Goal: Transaction & Acquisition: Purchase product/service

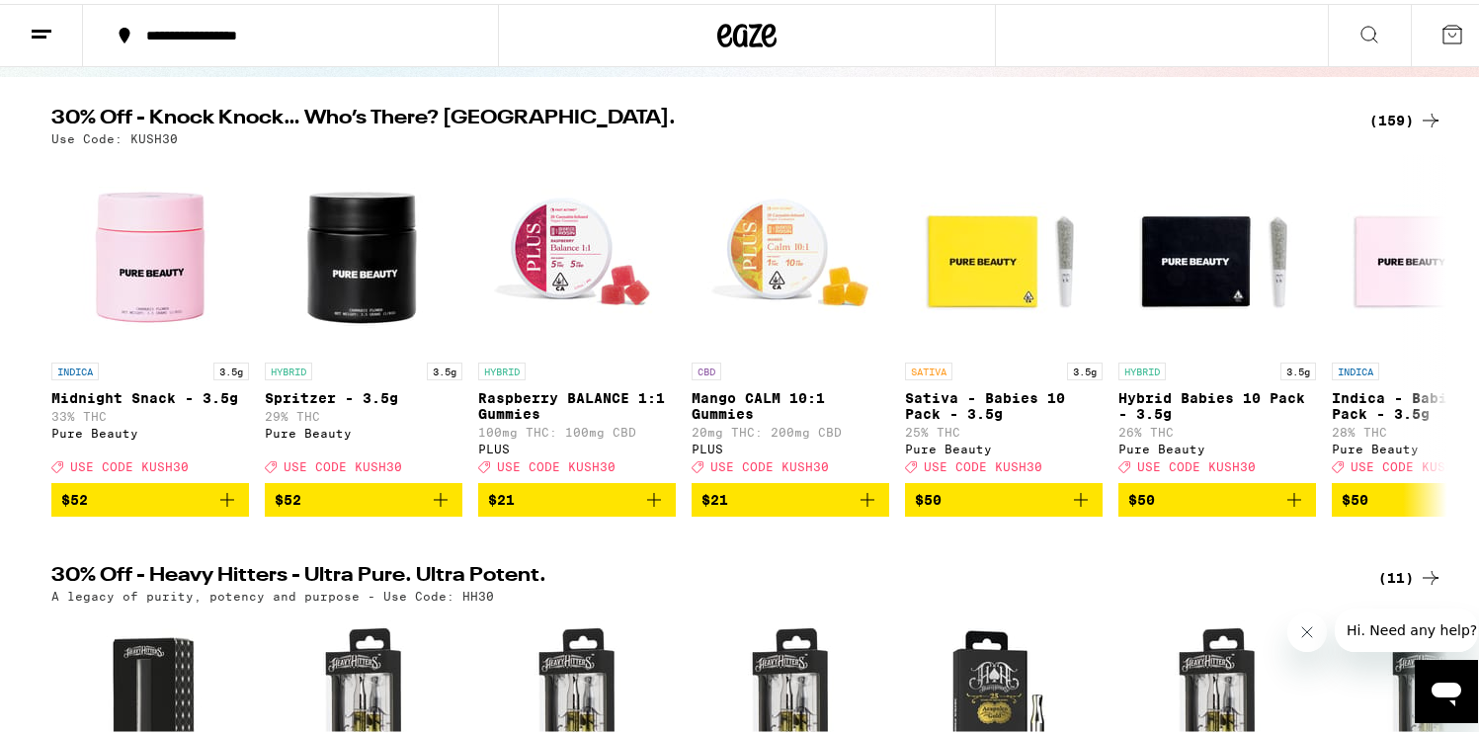
scroll to position [191, 0]
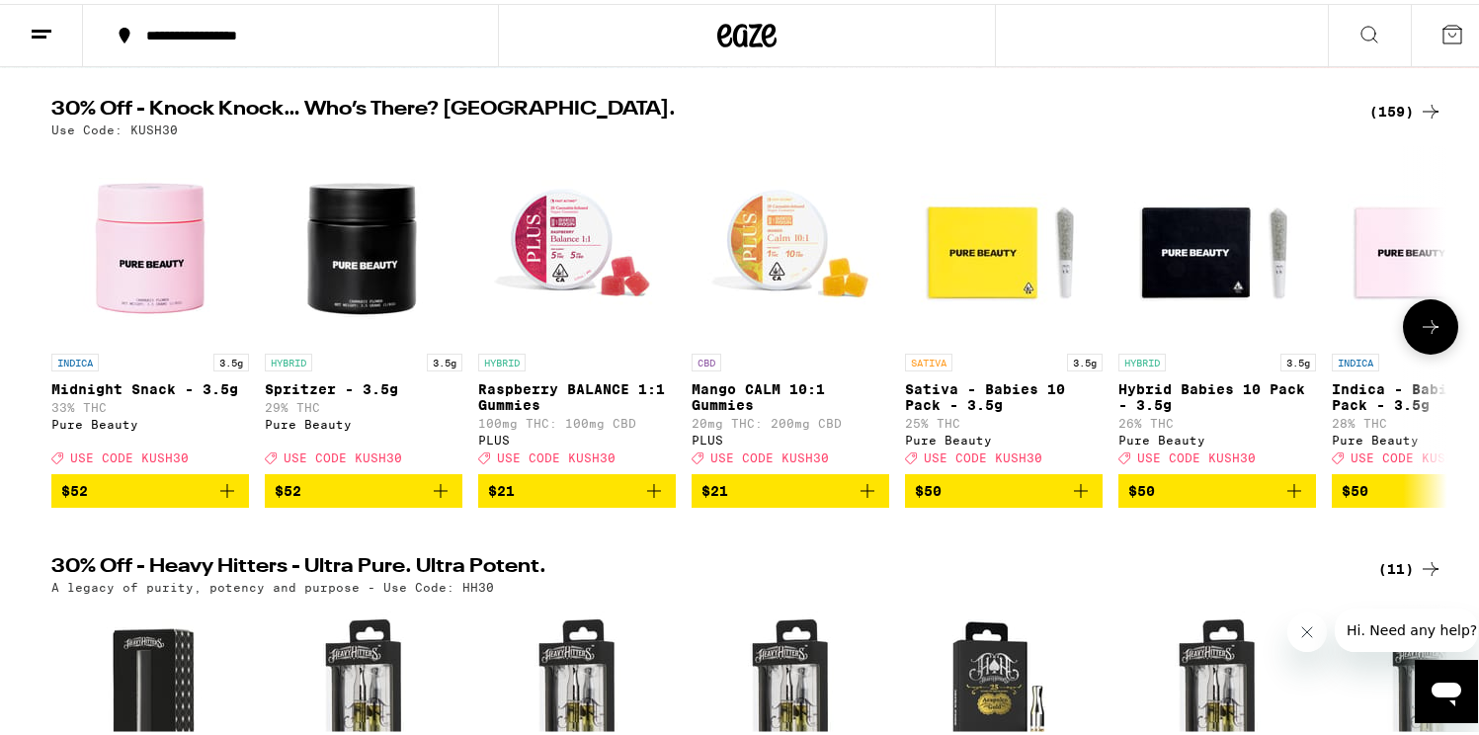
click at [610, 499] on span "$21" at bounding box center [577, 487] width 178 height 24
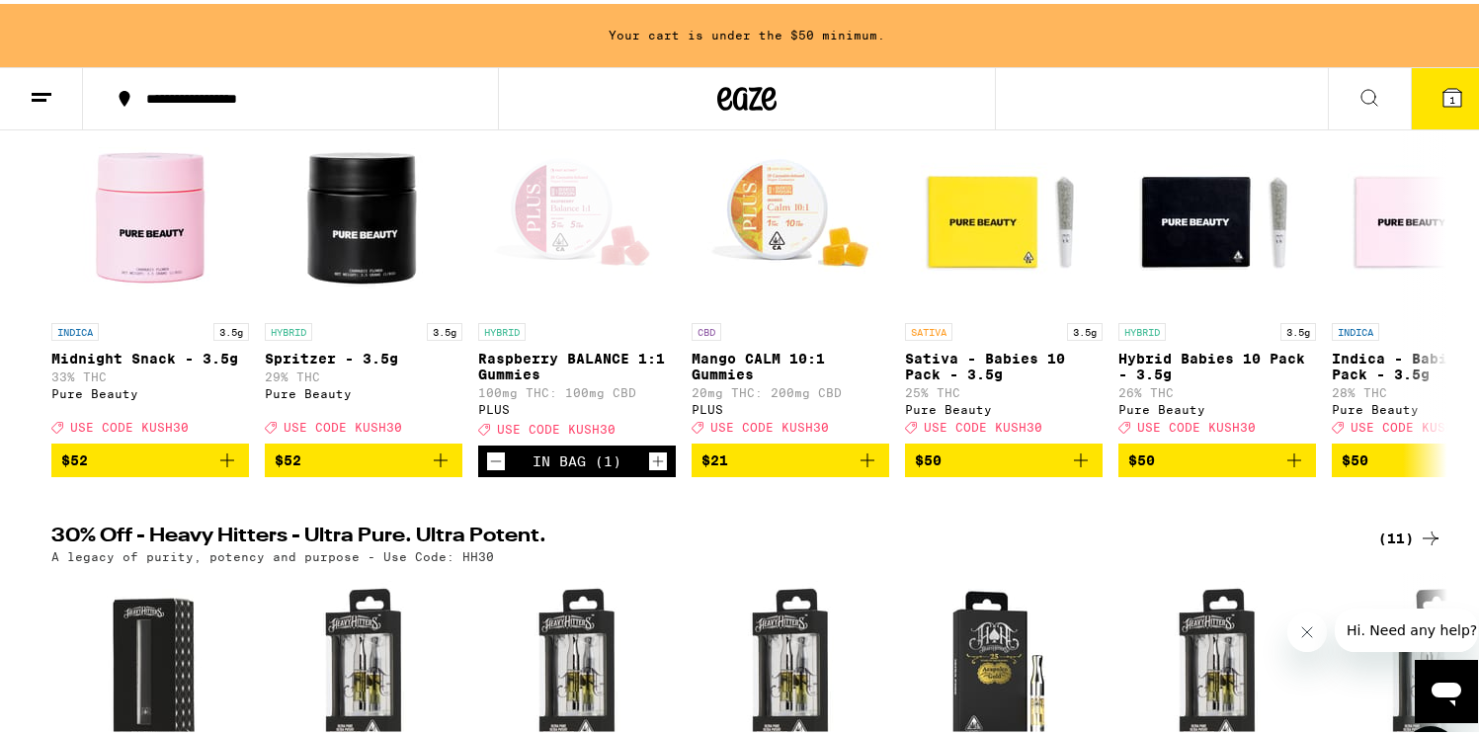
scroll to position [0, 0]
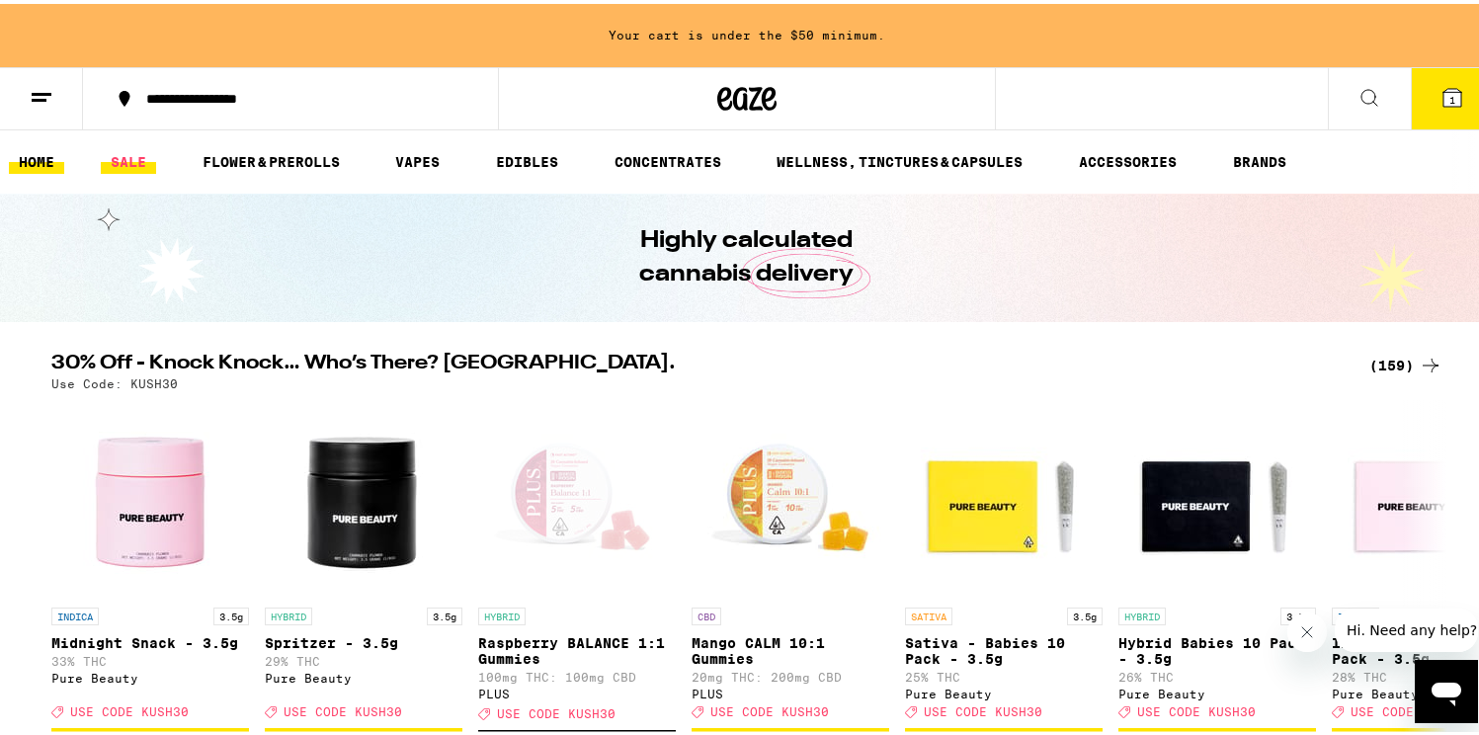
click at [125, 157] on link "SALE" at bounding box center [128, 158] width 55 height 24
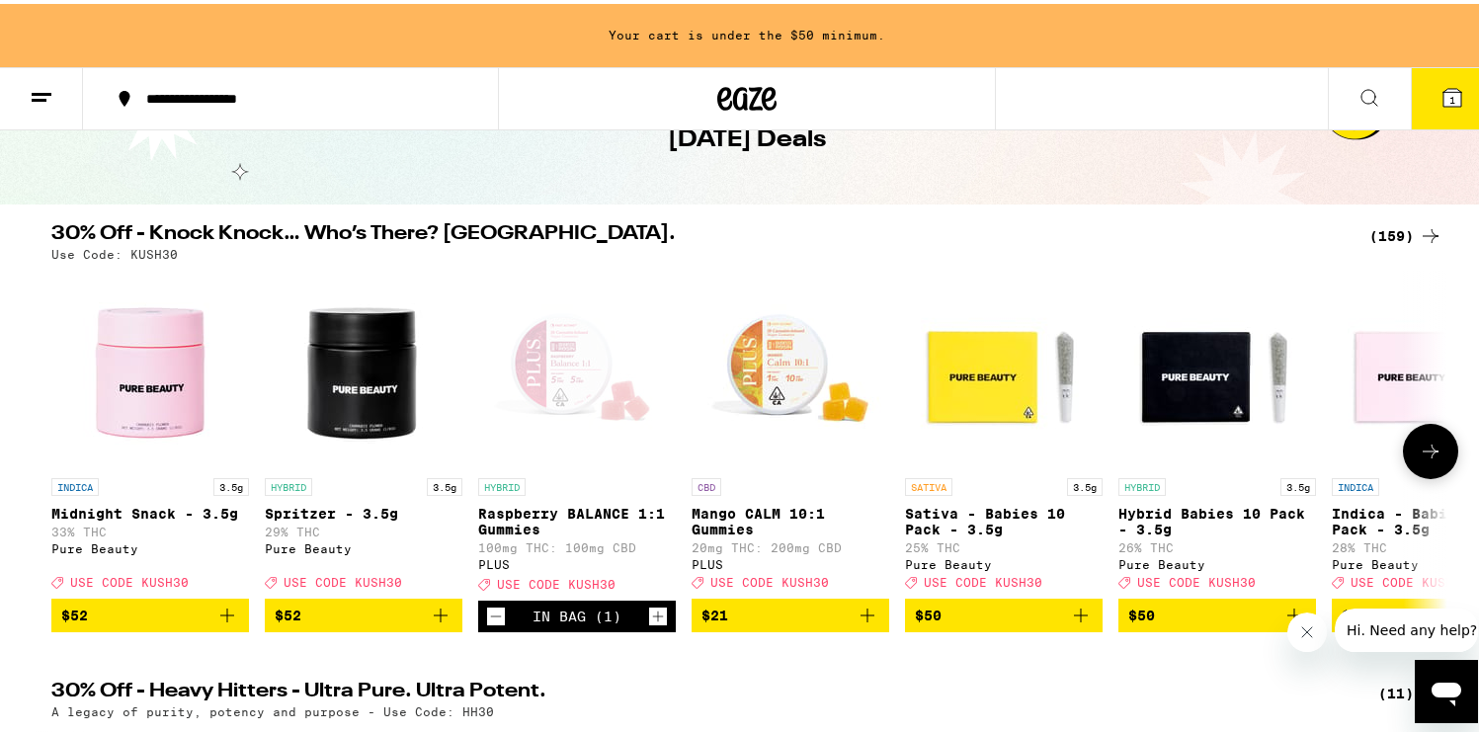
scroll to position [108, 0]
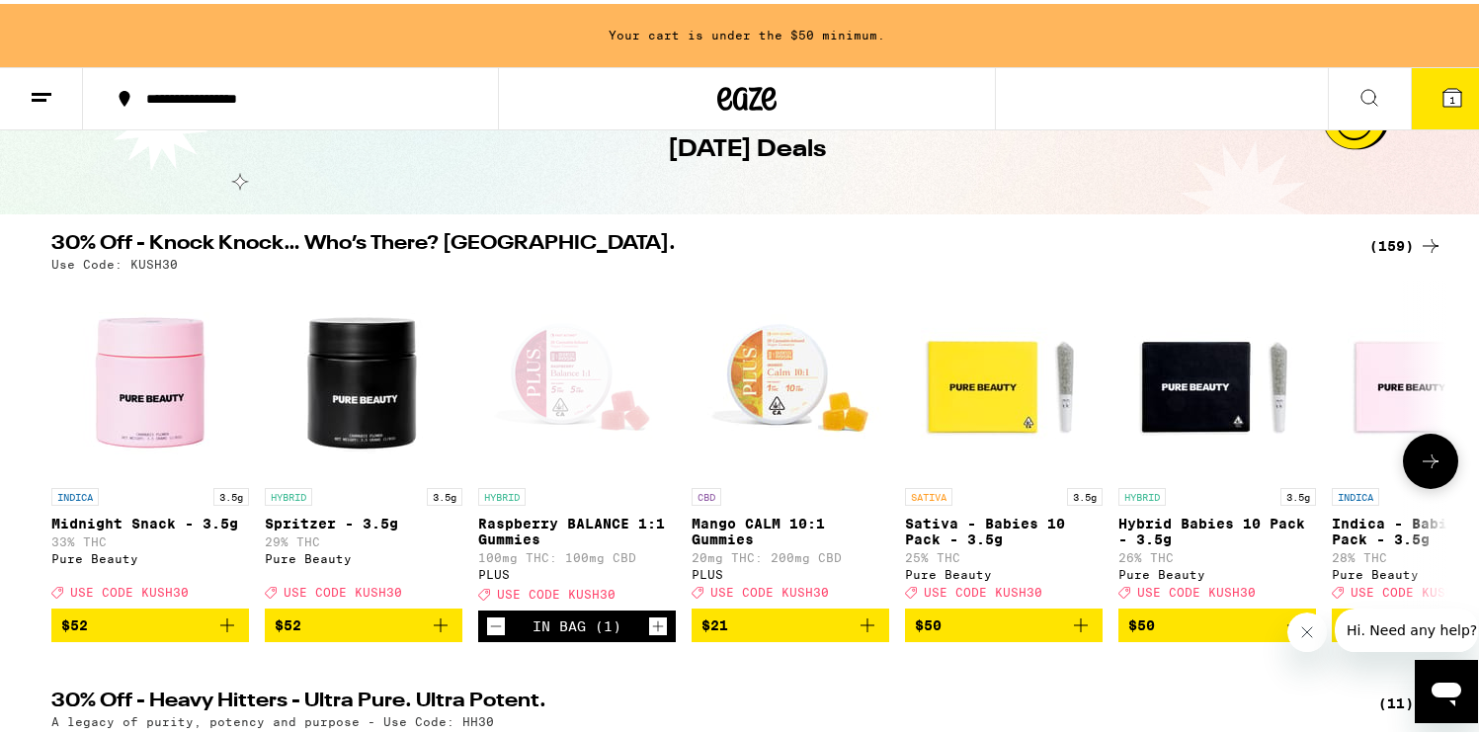
click at [1436, 457] on button at bounding box center [1430, 457] width 55 height 55
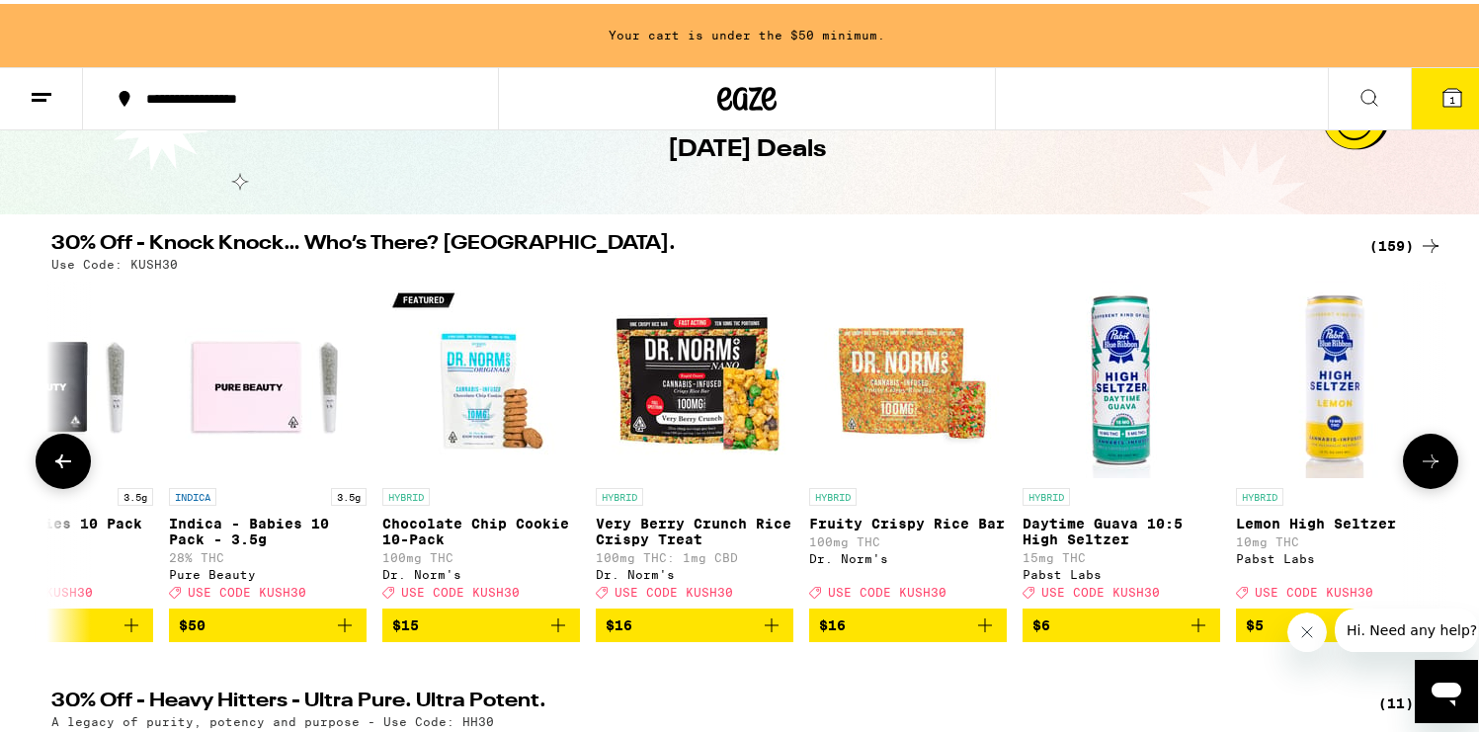
scroll to position [0, 1176]
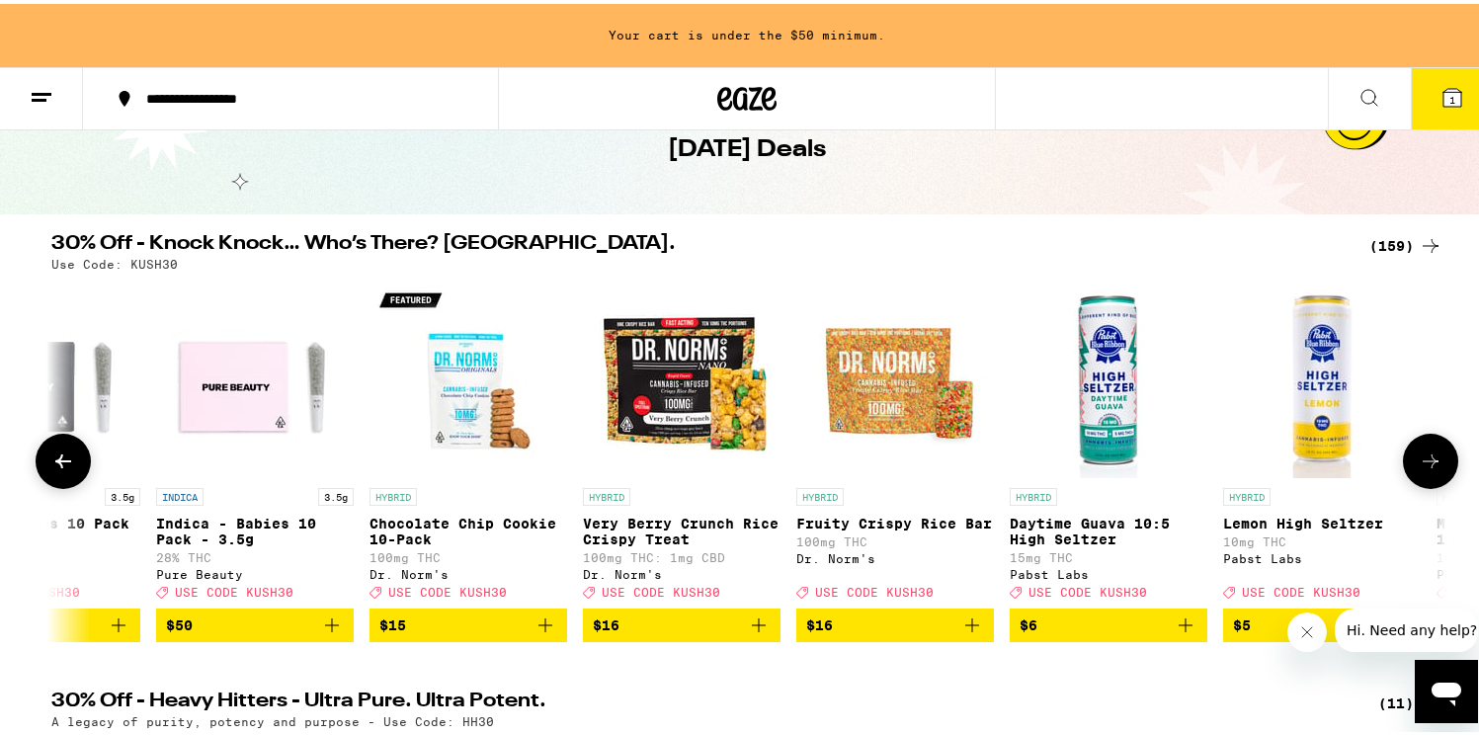
click at [1436, 457] on button at bounding box center [1430, 457] width 55 height 55
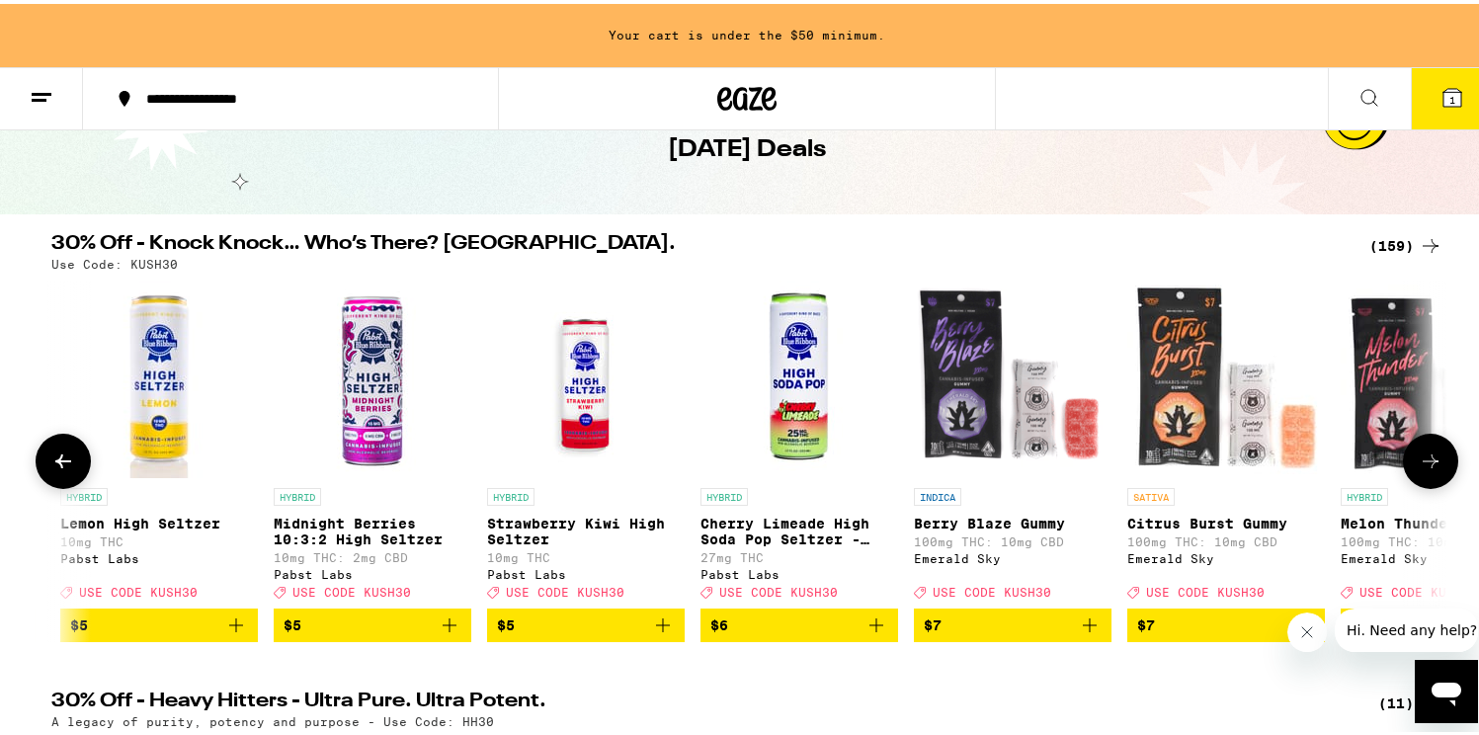
scroll to position [0, 2352]
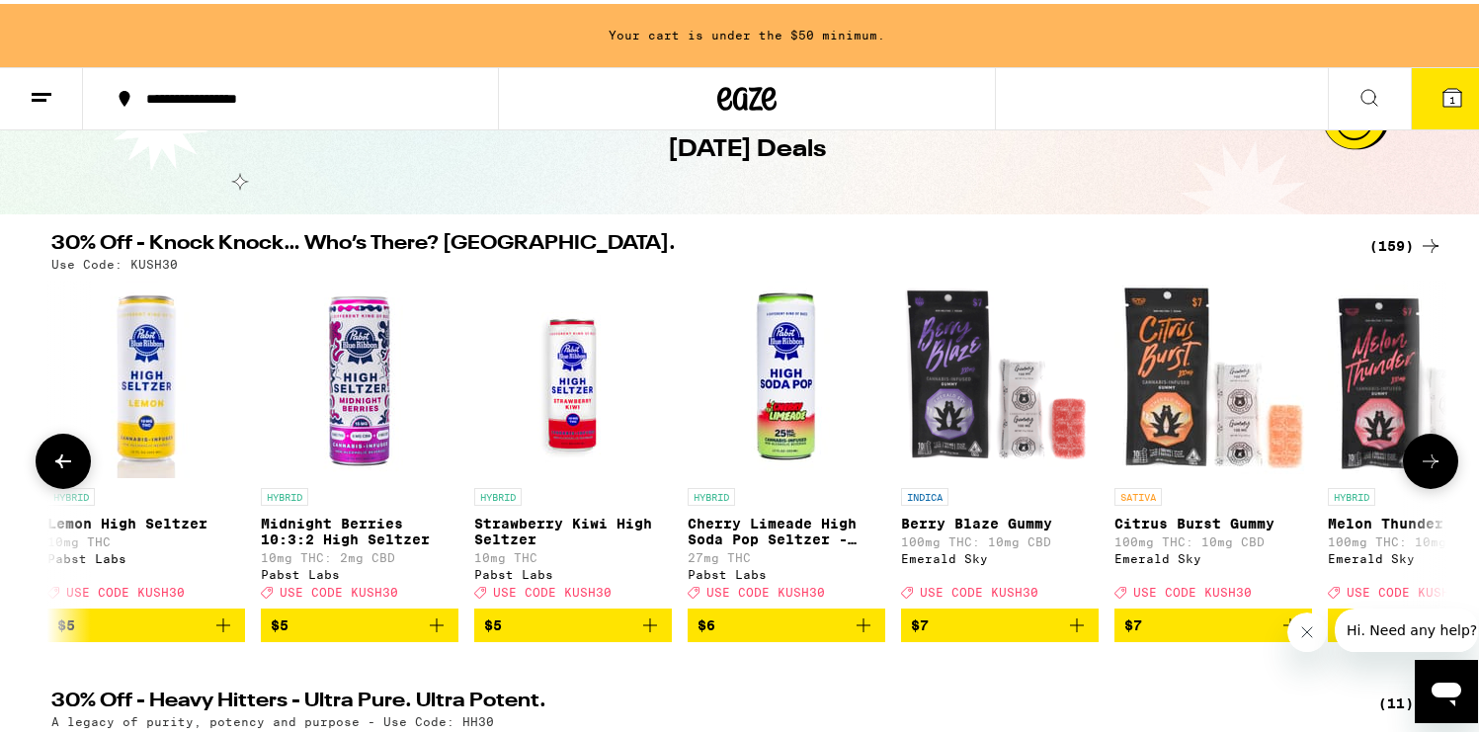
click at [1435, 457] on button at bounding box center [1430, 457] width 55 height 55
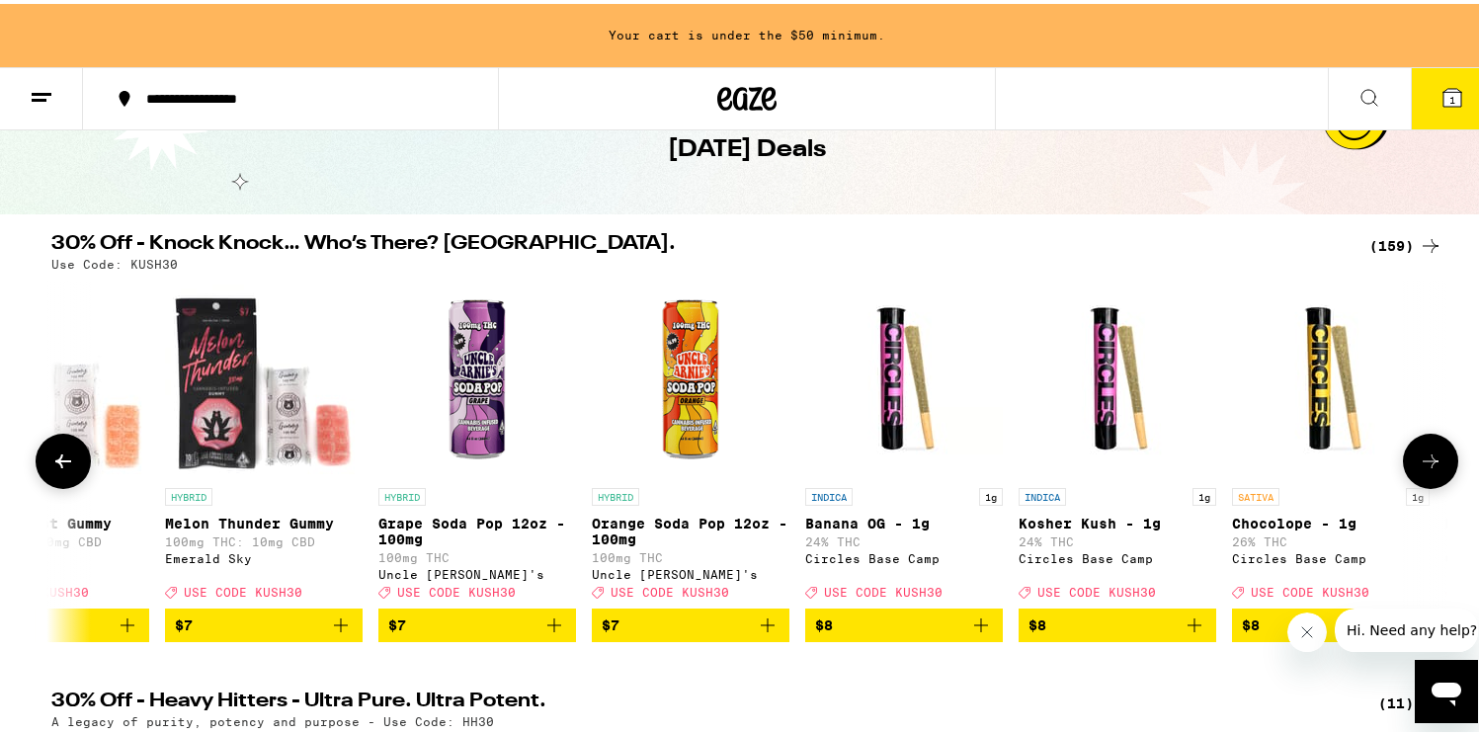
scroll to position [0, 3528]
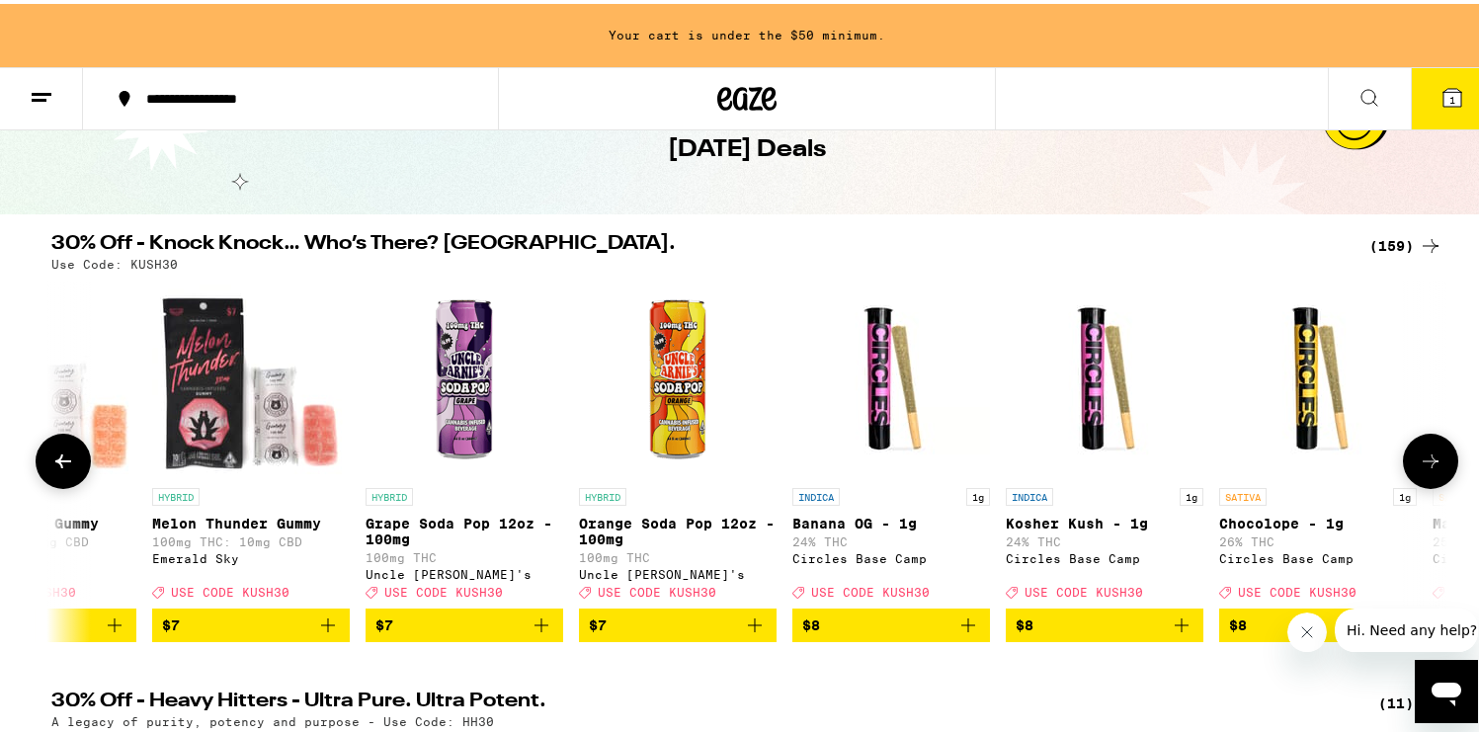
click at [1409, 473] on button at bounding box center [1430, 457] width 55 height 55
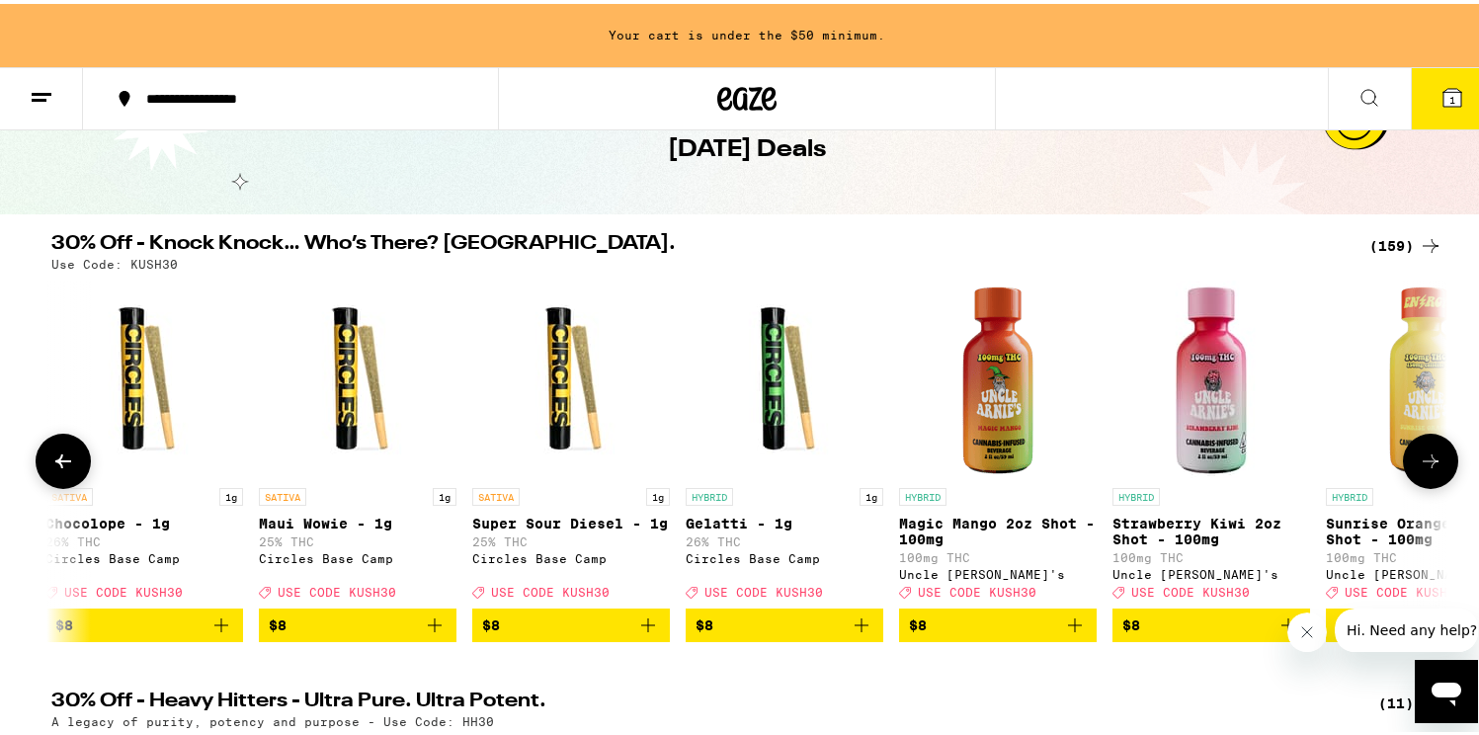
scroll to position [0, 4703]
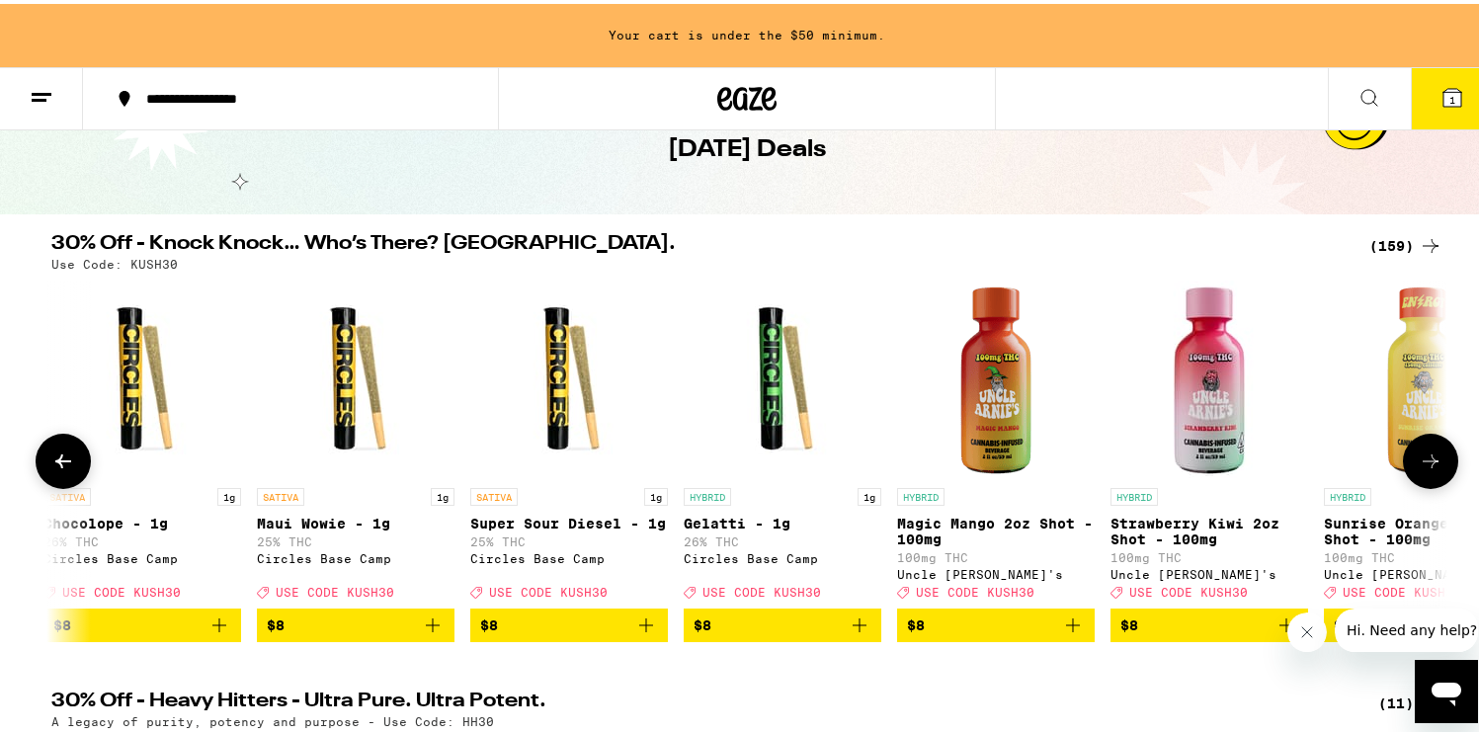
click at [1420, 469] on icon at bounding box center [1431, 458] width 24 height 24
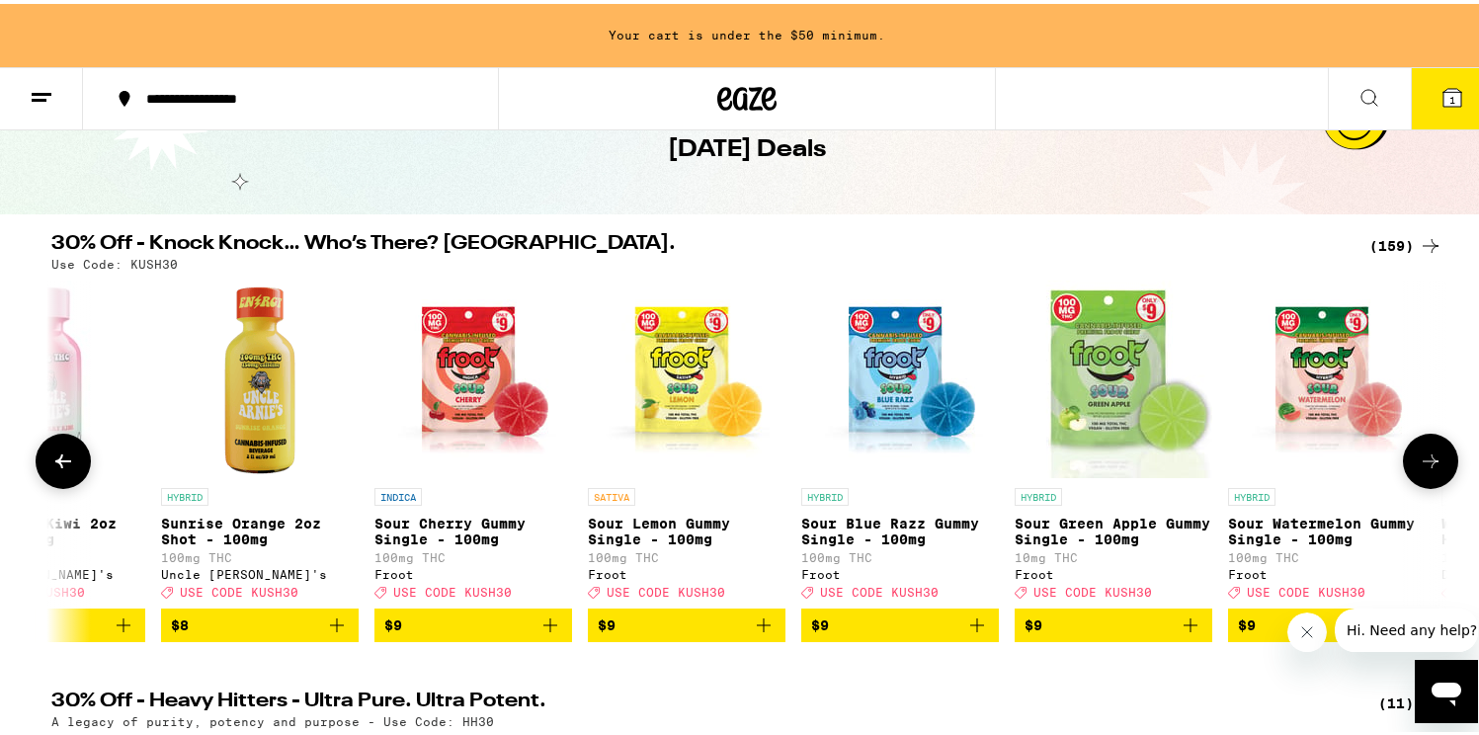
scroll to position [0, 5879]
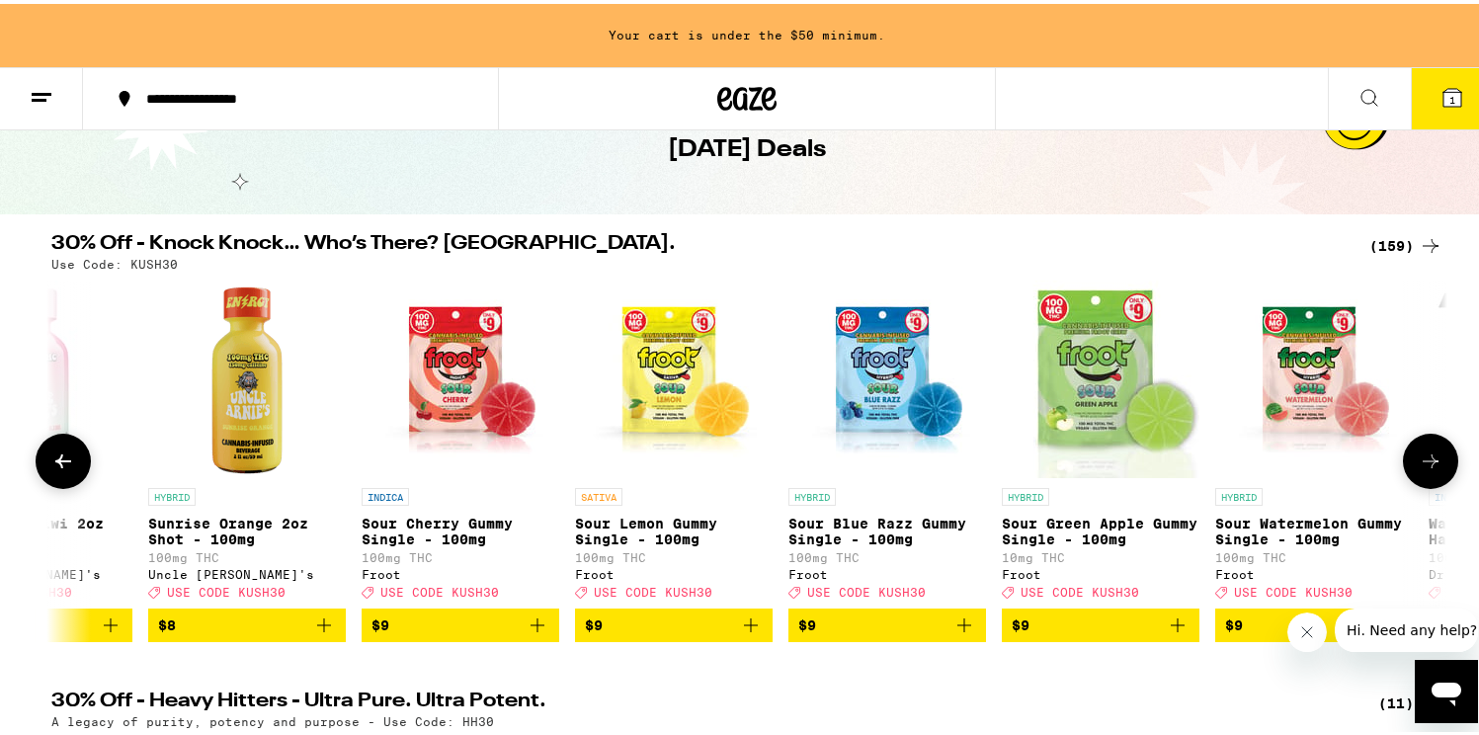
click at [1419, 459] on icon at bounding box center [1431, 458] width 24 height 24
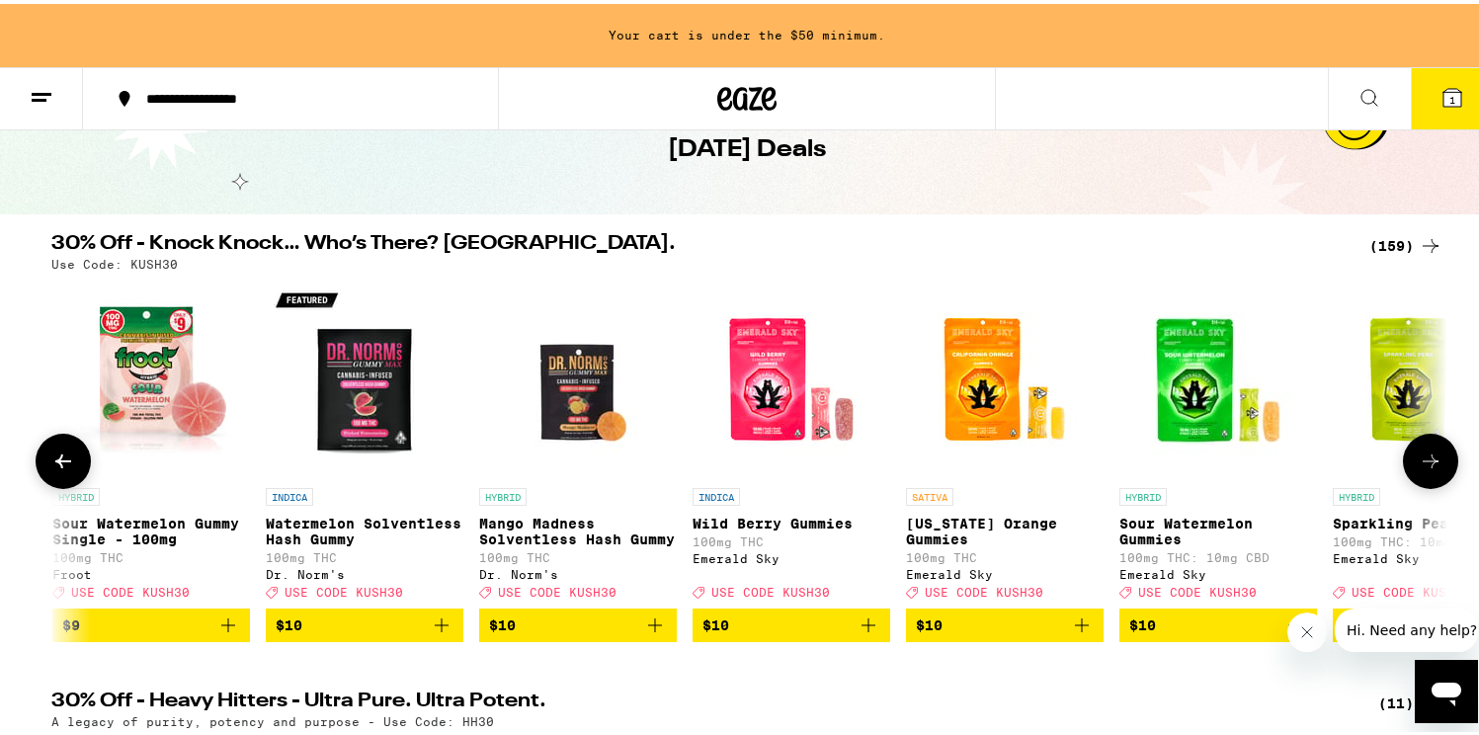
scroll to position [0, 7055]
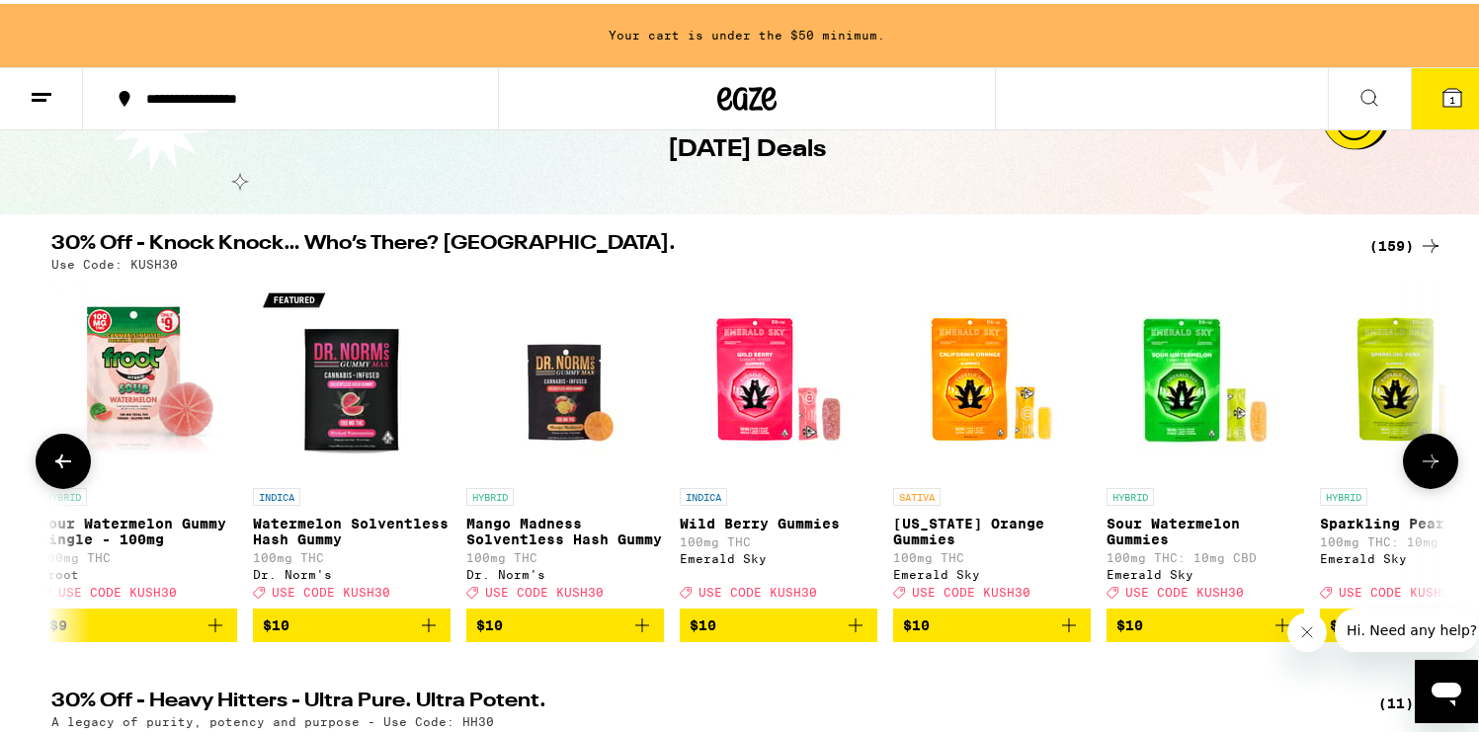
click at [60, 464] on icon at bounding box center [63, 458] width 24 height 24
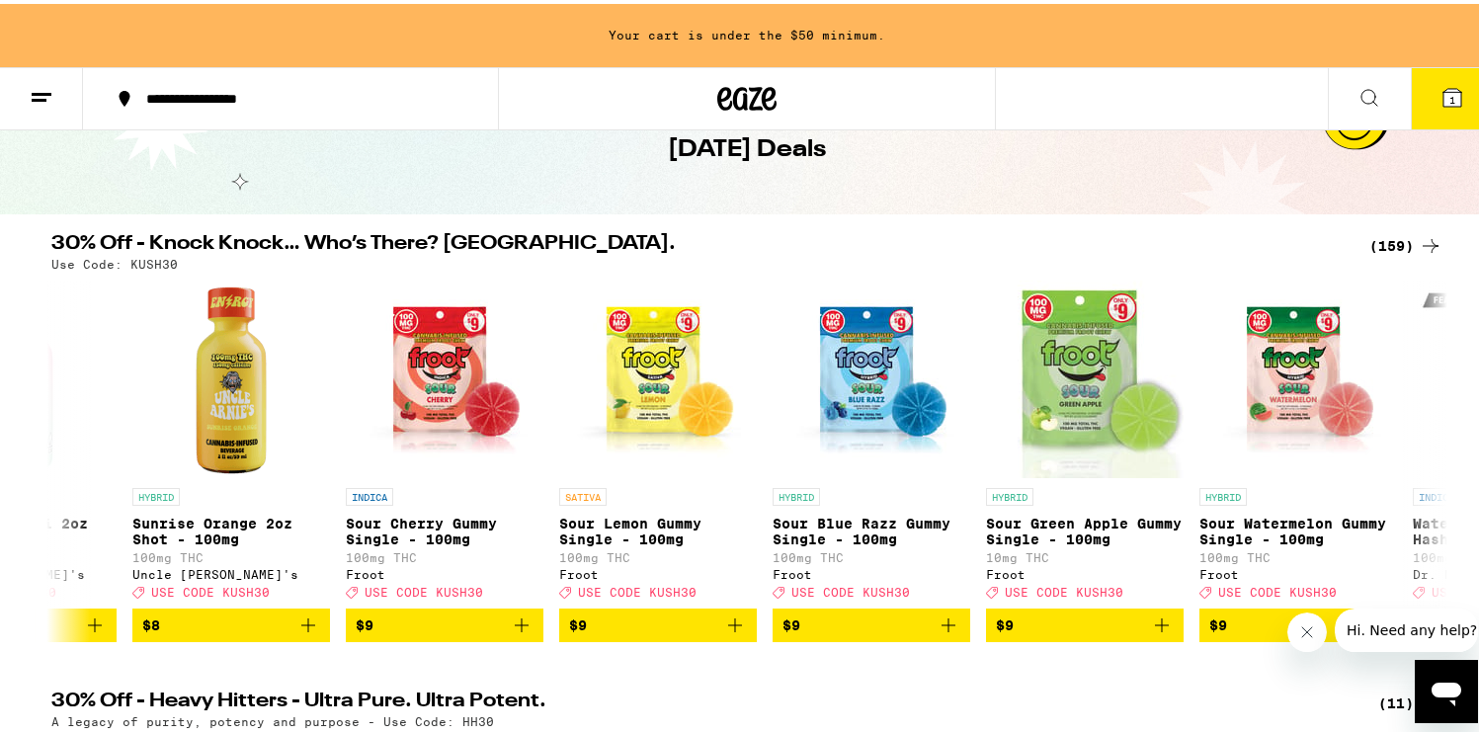
scroll to position [0, 5879]
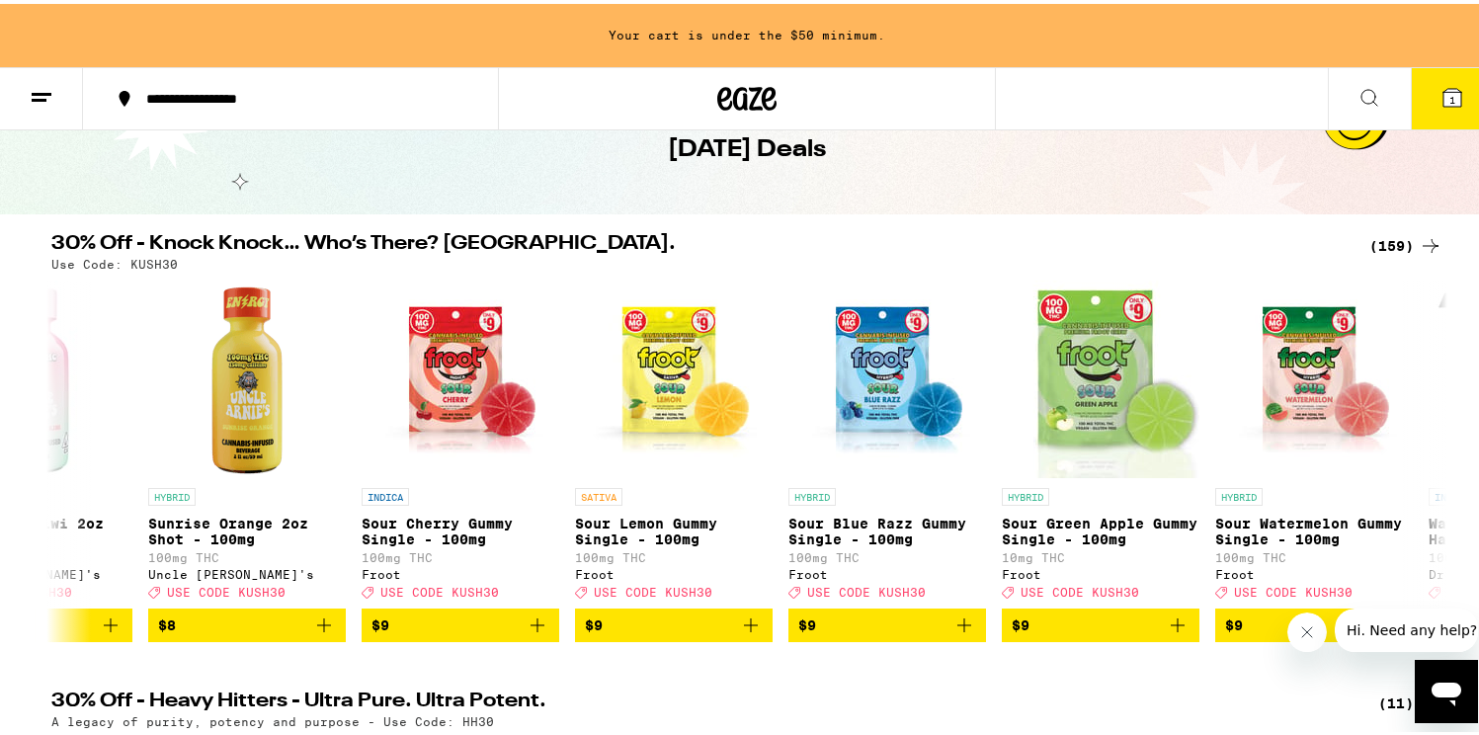
click at [1420, 240] on icon at bounding box center [1431, 242] width 24 height 24
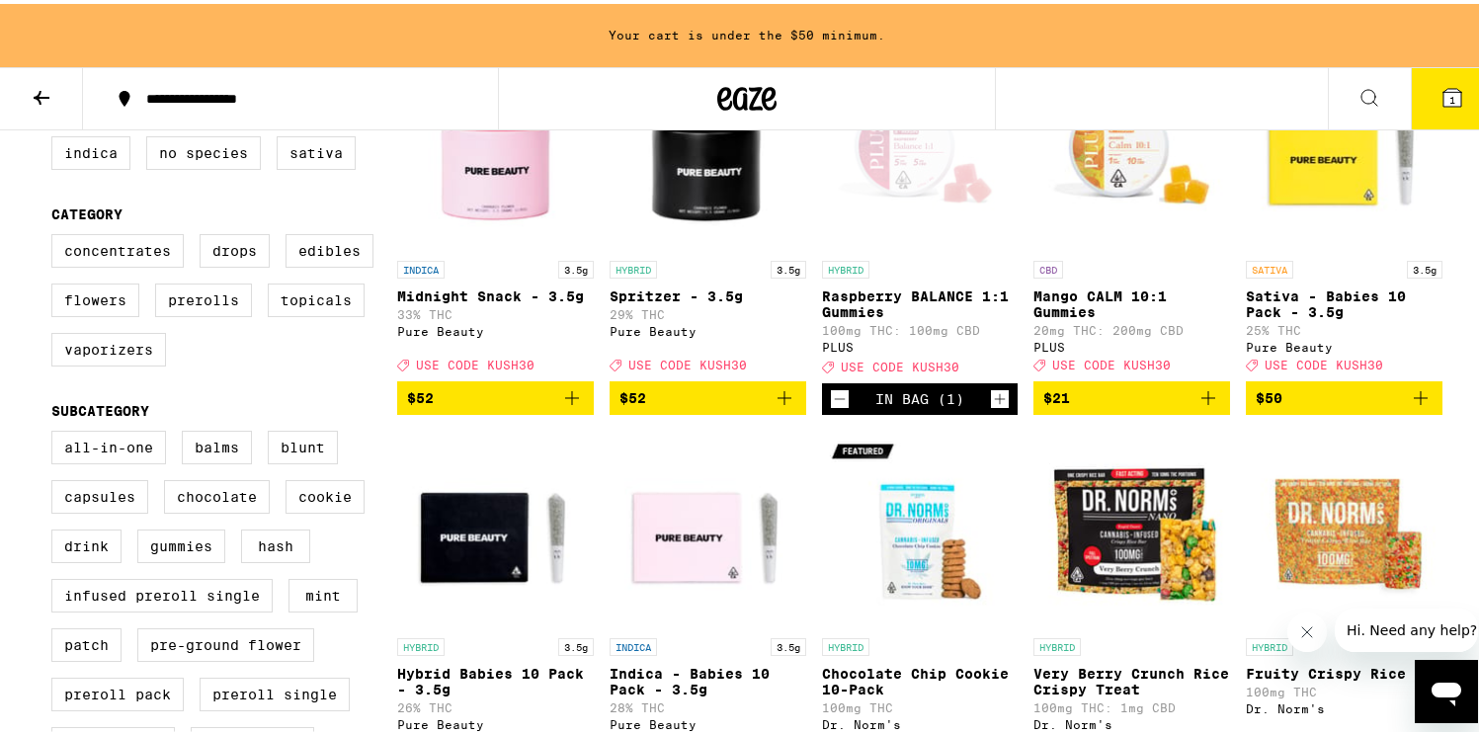
scroll to position [294, 0]
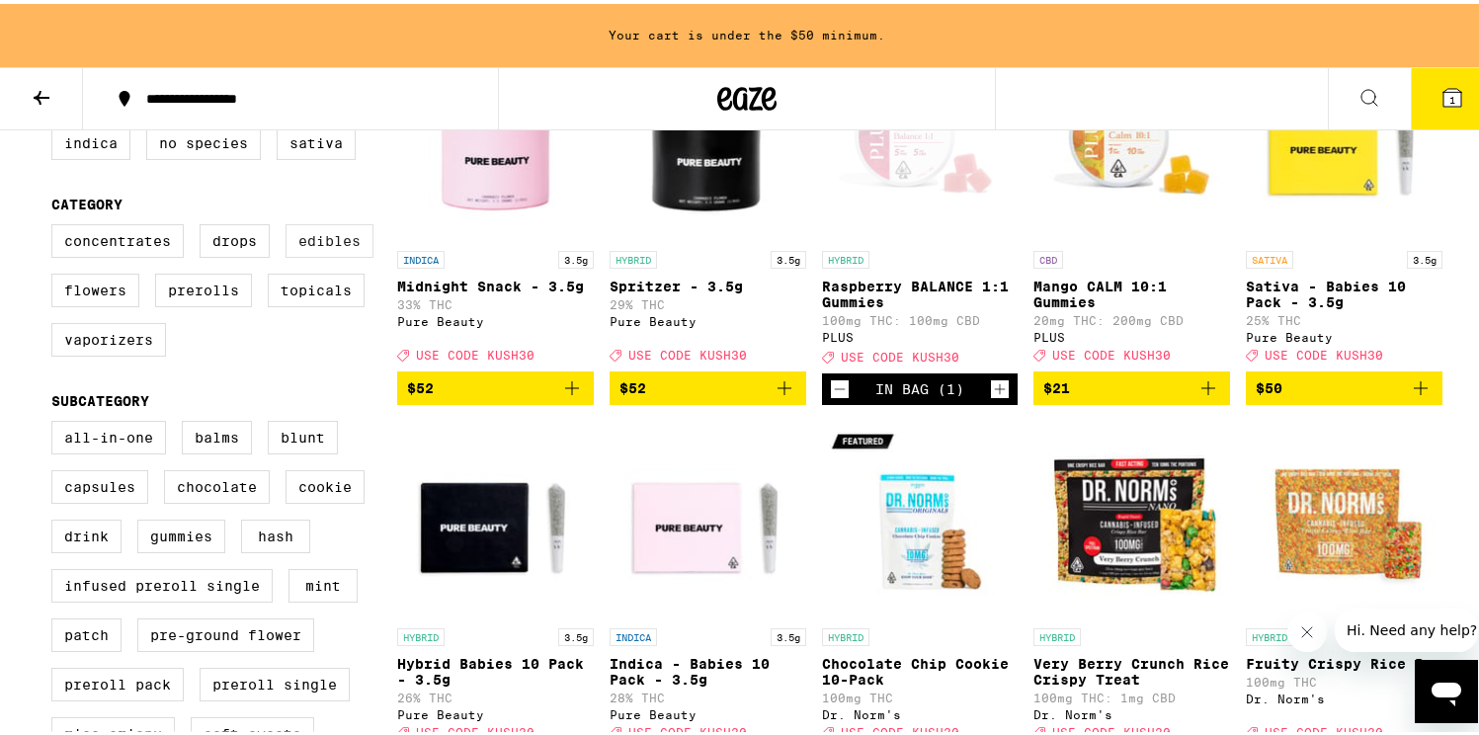
click at [316, 247] on label "Edibles" at bounding box center [330, 237] width 88 height 34
click at [56, 224] on input "Edibles" at bounding box center [55, 223] width 1 height 1
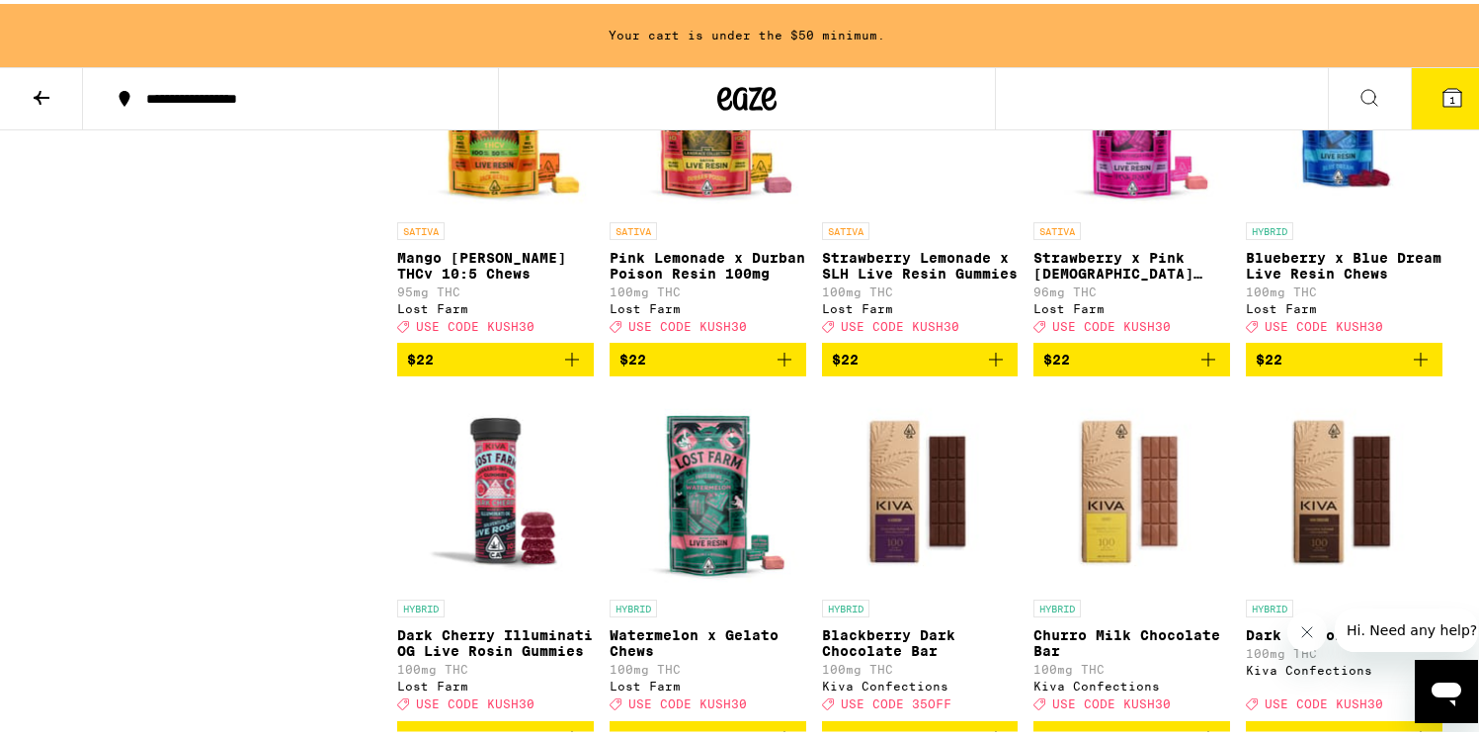
scroll to position [5988, 0]
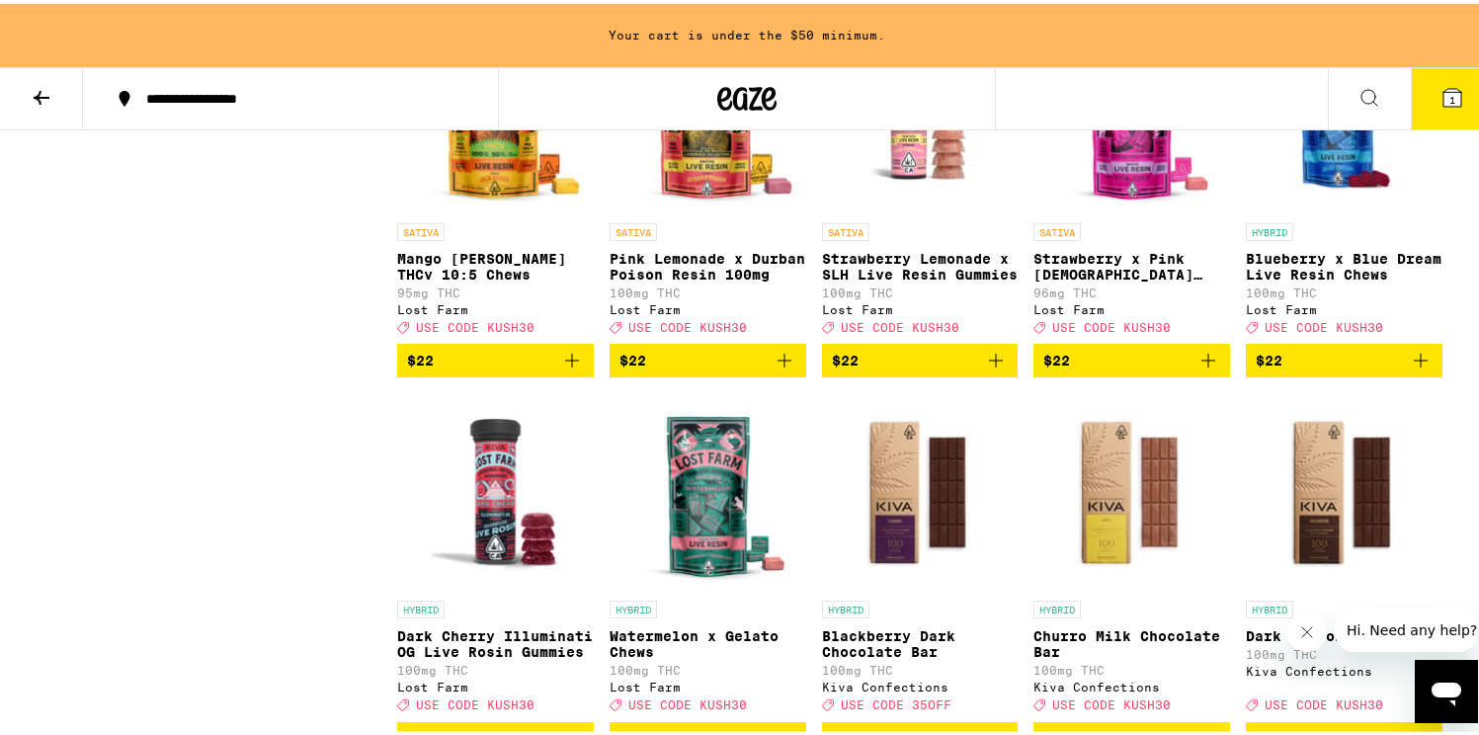
click at [431, 369] on span "$22" at bounding box center [495, 357] width 177 height 24
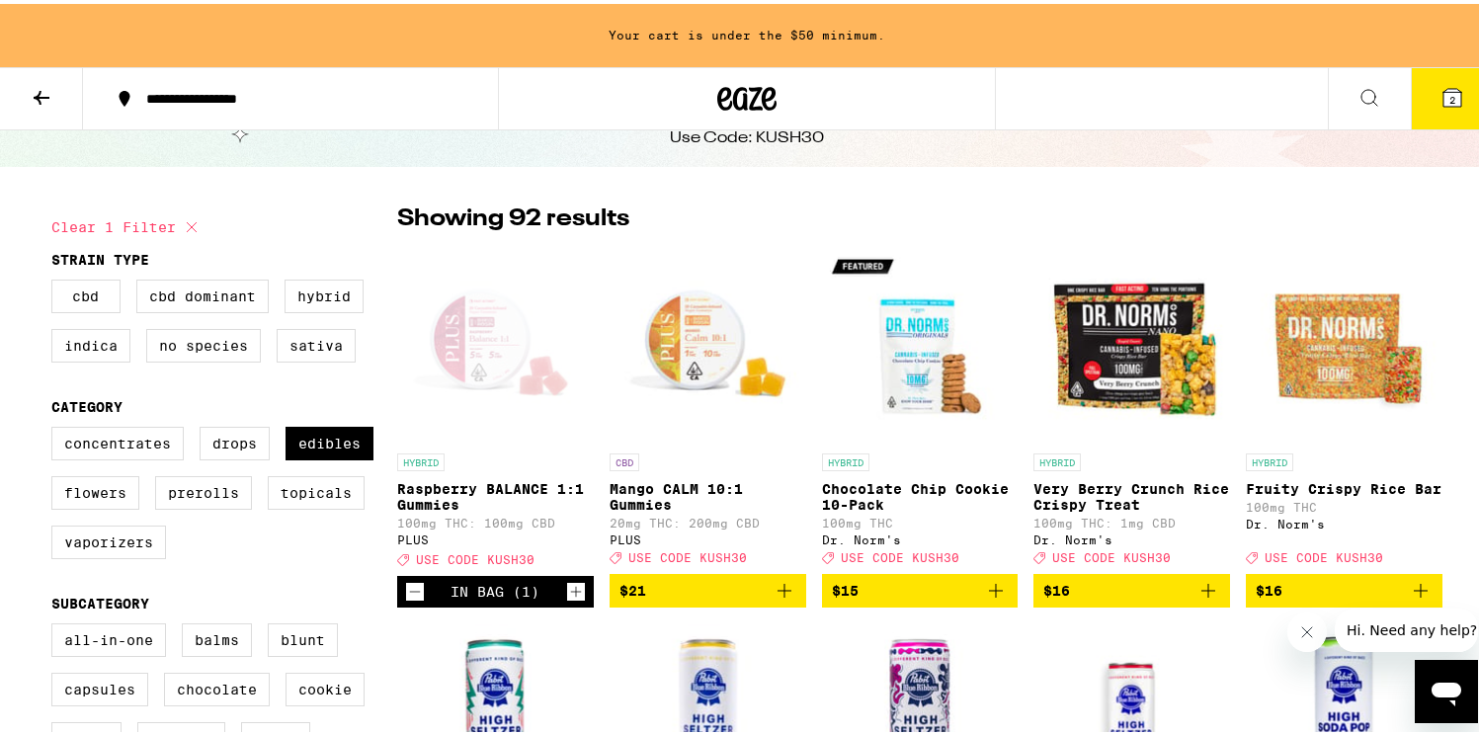
scroll to position [0, 0]
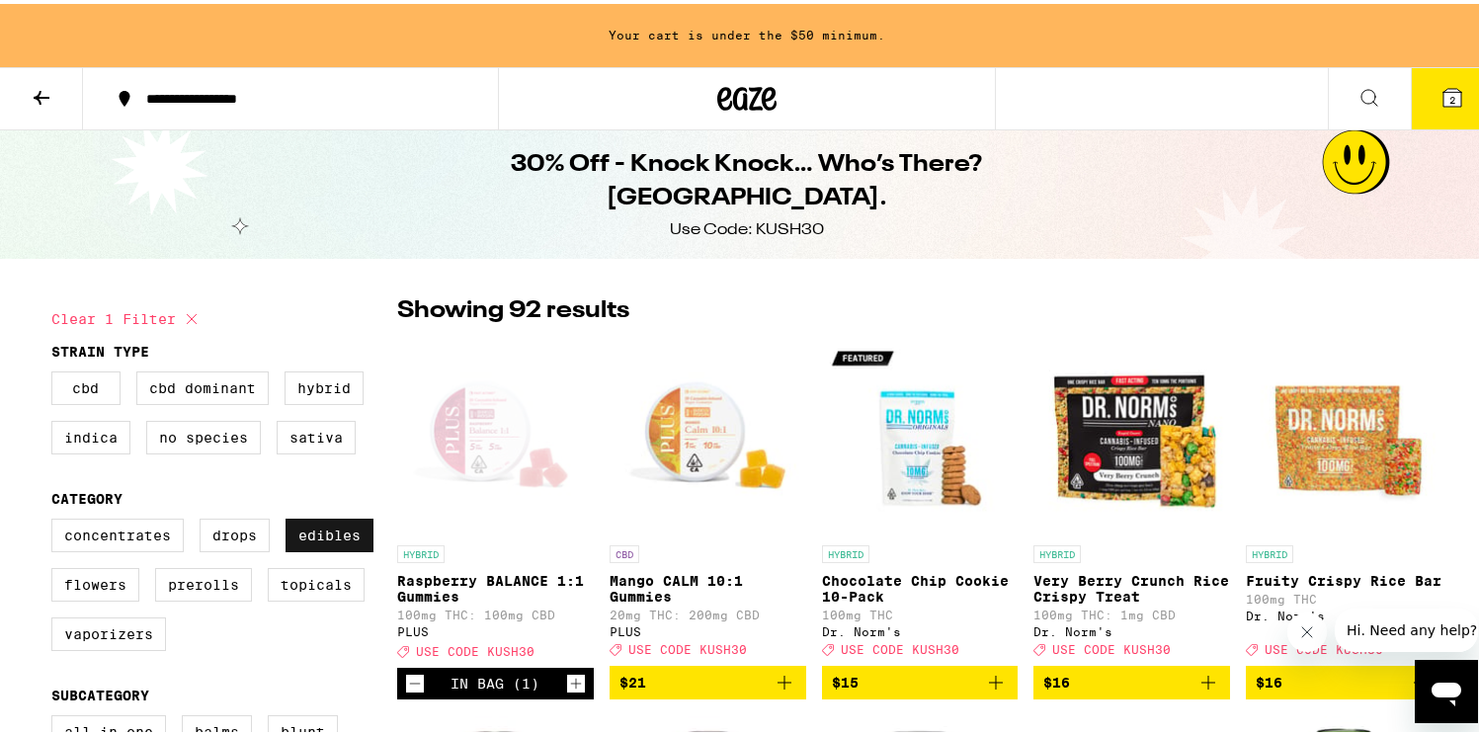
click at [318, 545] on label "Edibles" at bounding box center [330, 532] width 88 height 34
click at [56, 519] on input "Edibles" at bounding box center [55, 518] width 1 height 1
checkbox input "false"
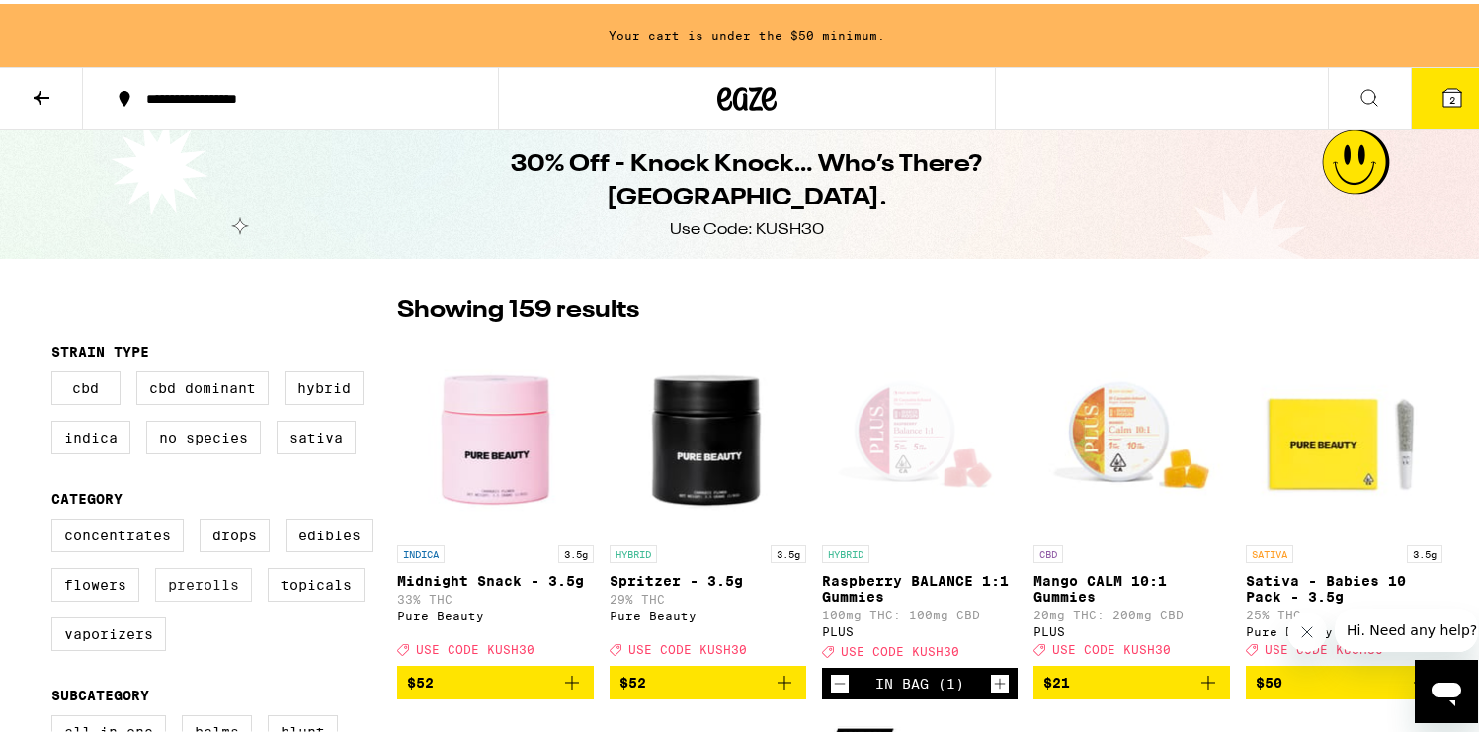
click at [198, 593] on label "Prerolls" at bounding box center [203, 581] width 97 height 34
click at [56, 519] on input "Prerolls" at bounding box center [55, 518] width 1 height 1
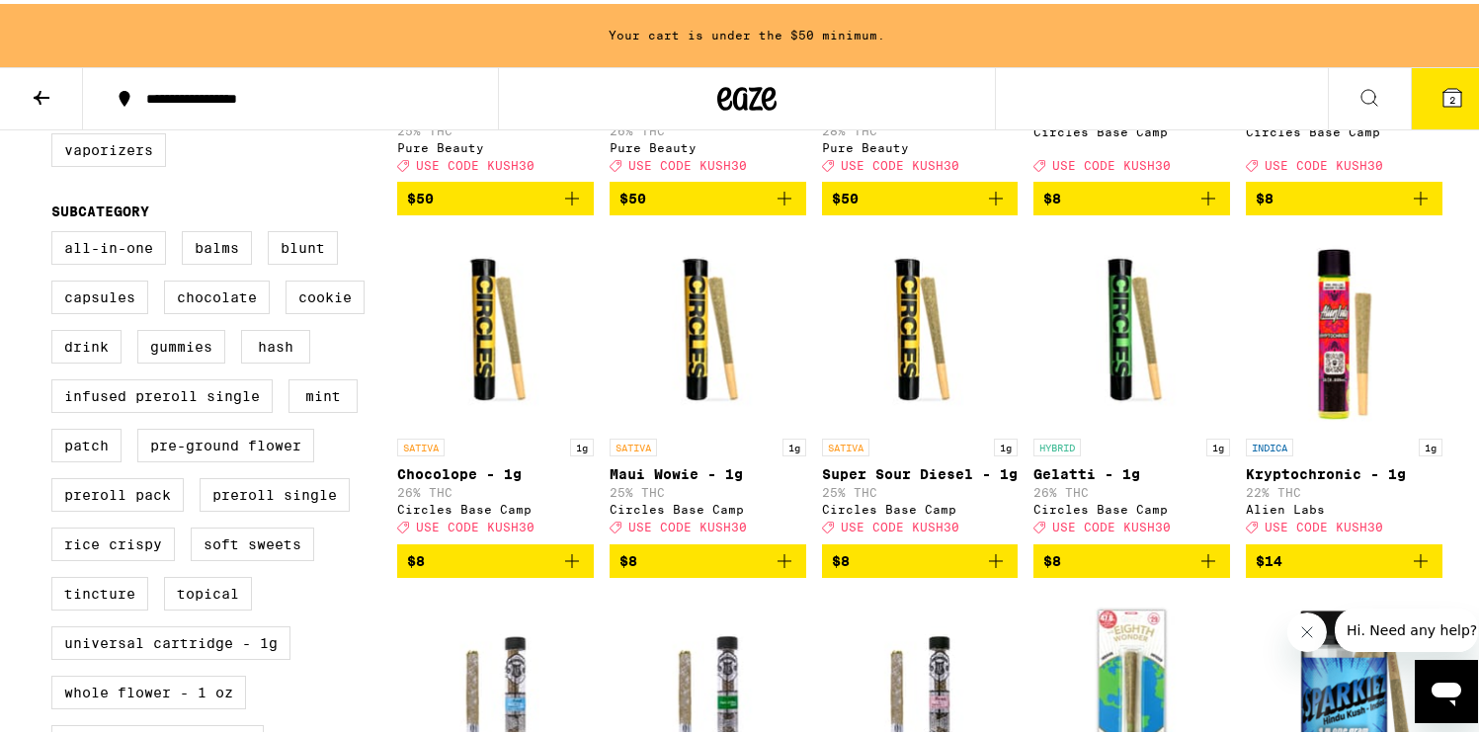
scroll to position [489, 0]
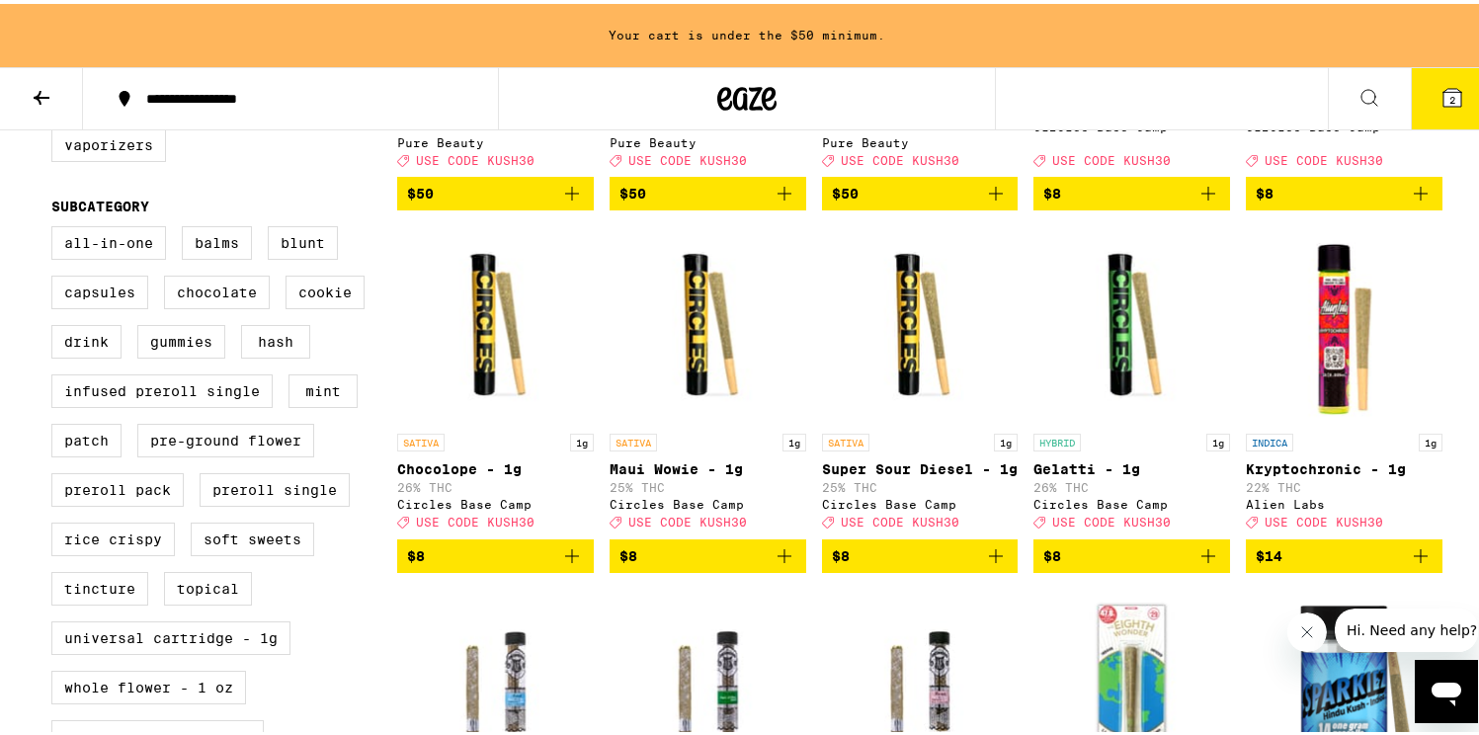
click at [896, 564] on span "$8" at bounding box center [920, 553] width 177 height 24
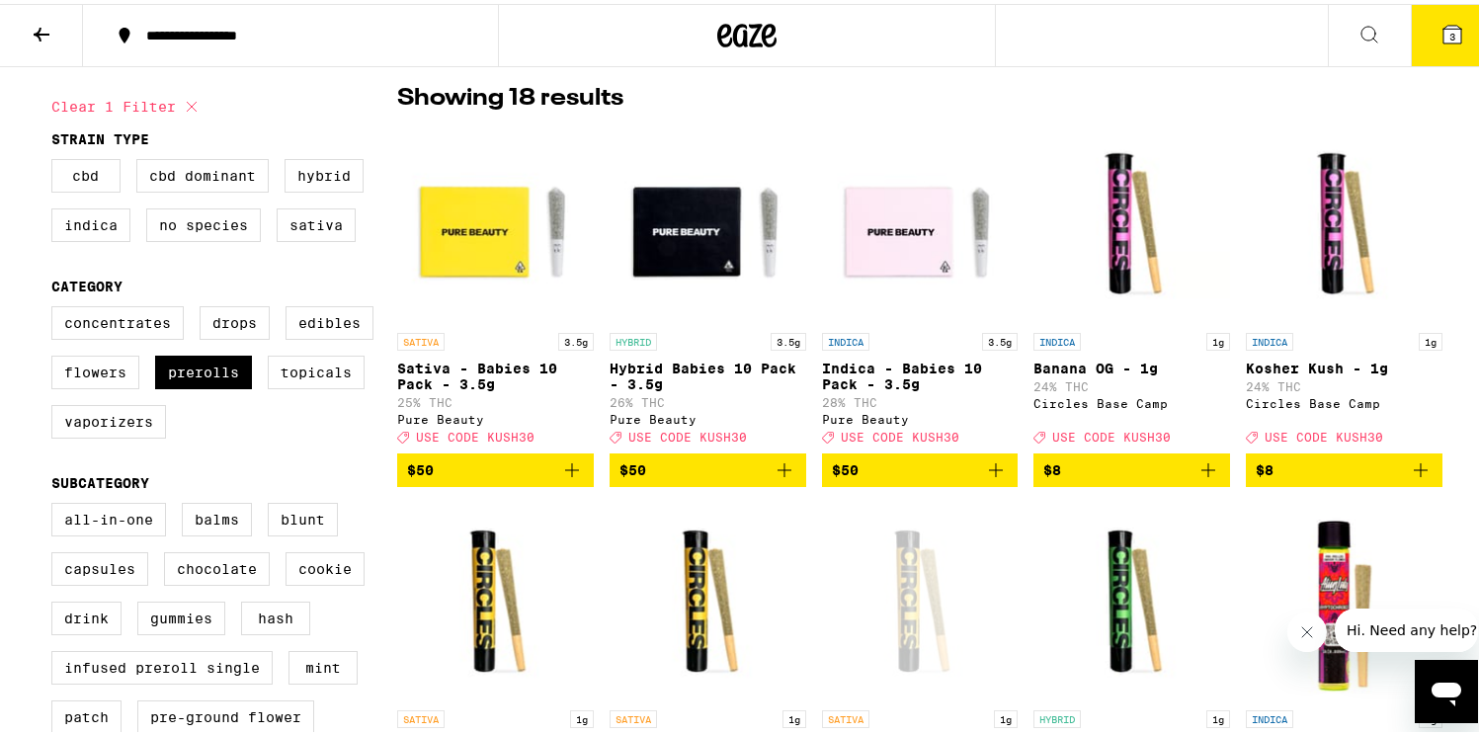
scroll to position [0, 0]
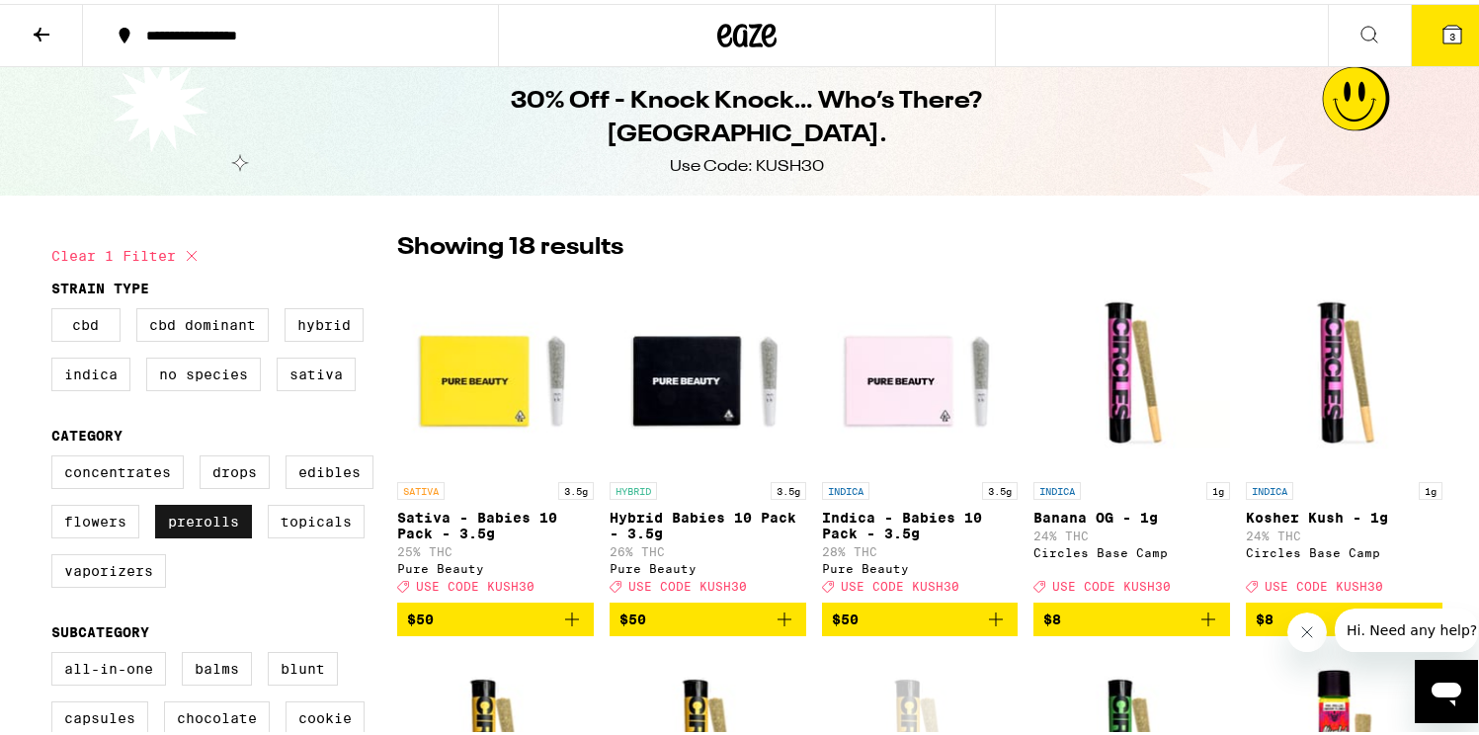
click at [209, 533] on label "Prerolls" at bounding box center [203, 518] width 97 height 34
click at [56, 456] on input "Prerolls" at bounding box center [55, 455] width 1 height 1
checkbox input "false"
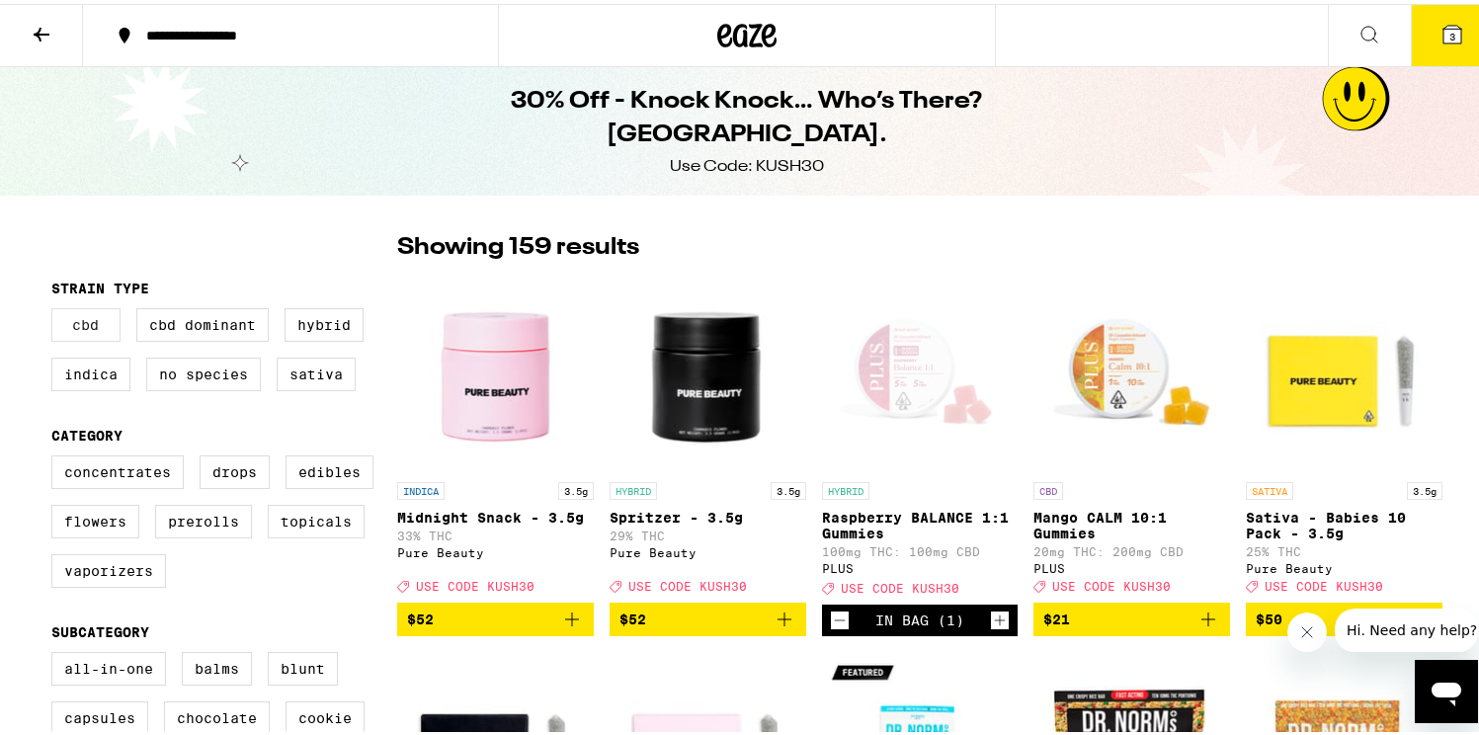
click at [78, 321] on label "CBD" at bounding box center [85, 321] width 69 height 34
click at [56, 308] on input "CBD" at bounding box center [55, 307] width 1 height 1
checkbox input "true"
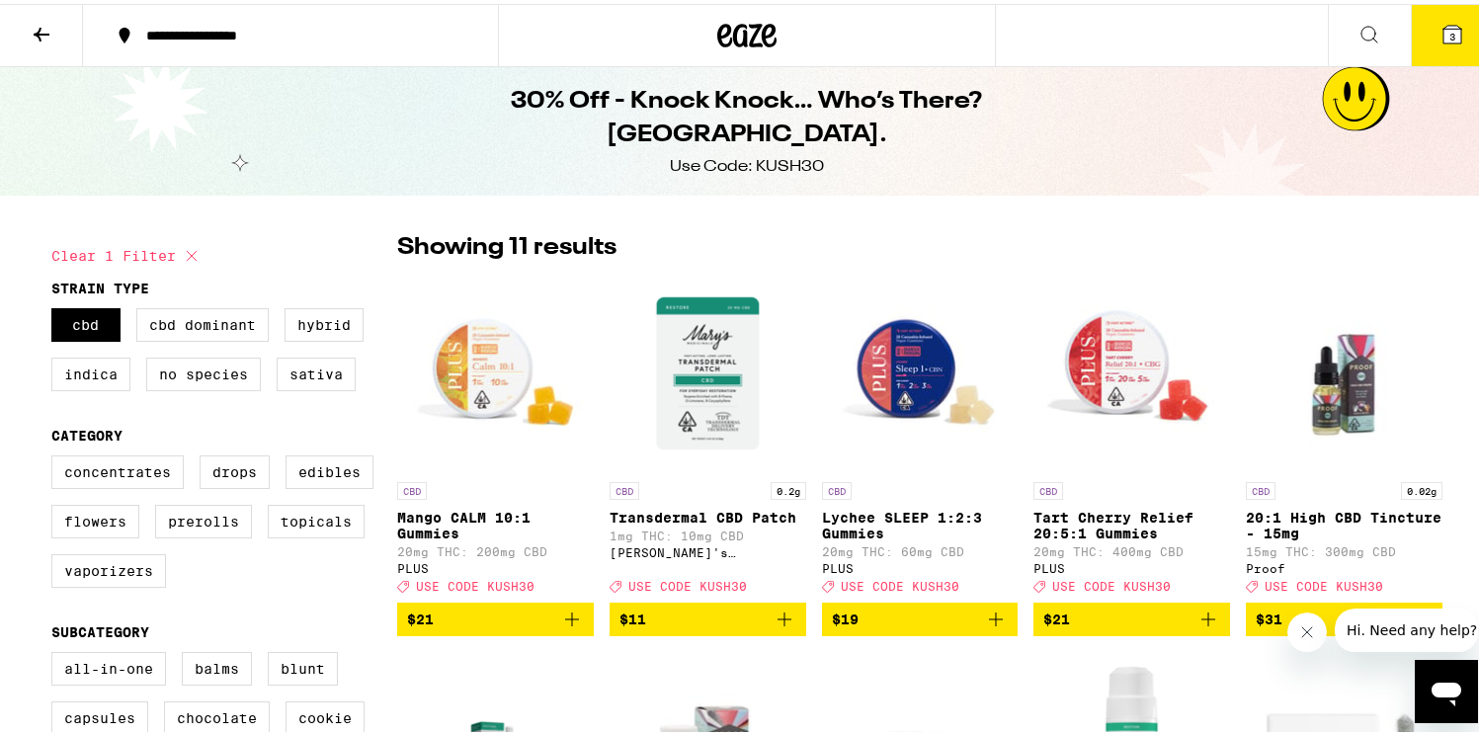
click at [737, 23] on icon at bounding box center [748, 32] width 30 height 24
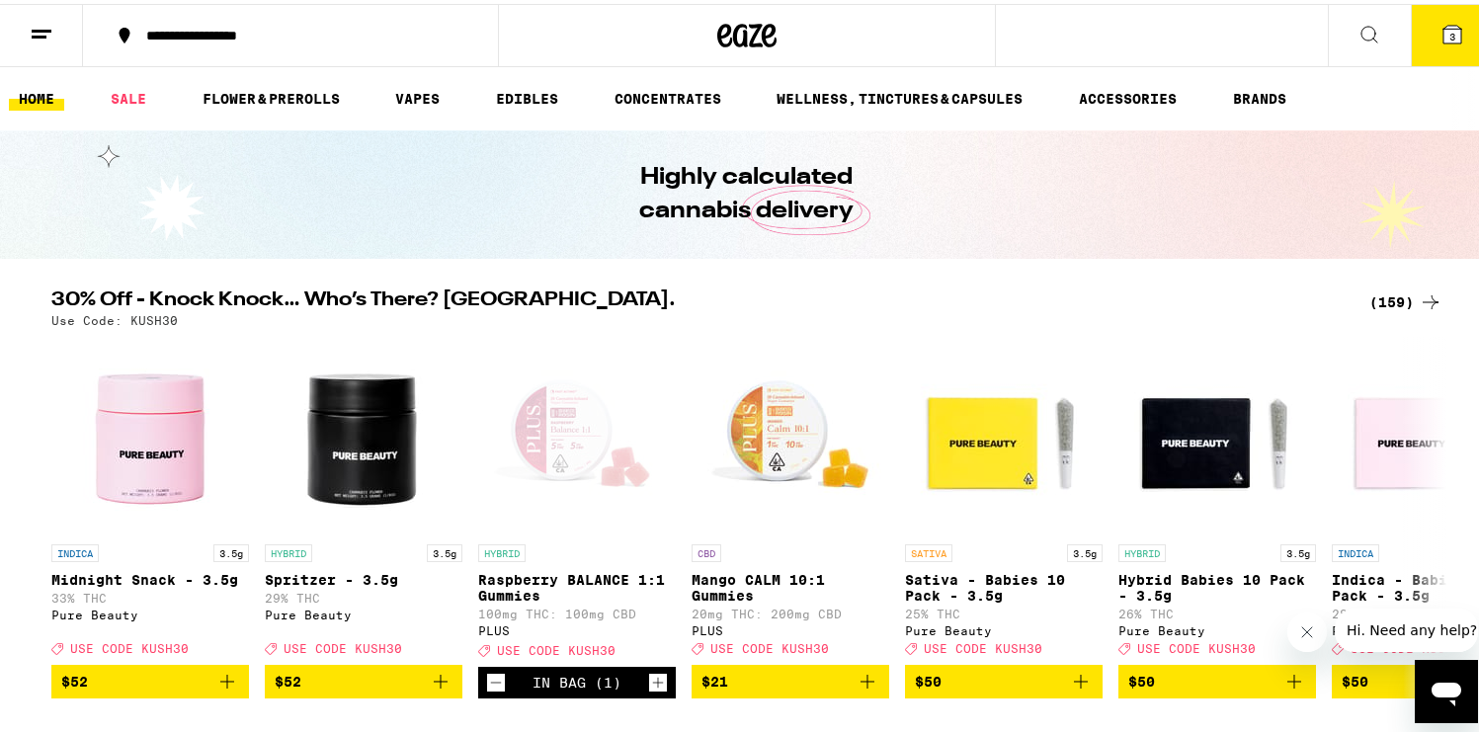
click at [34, 50] on button at bounding box center [41, 32] width 83 height 62
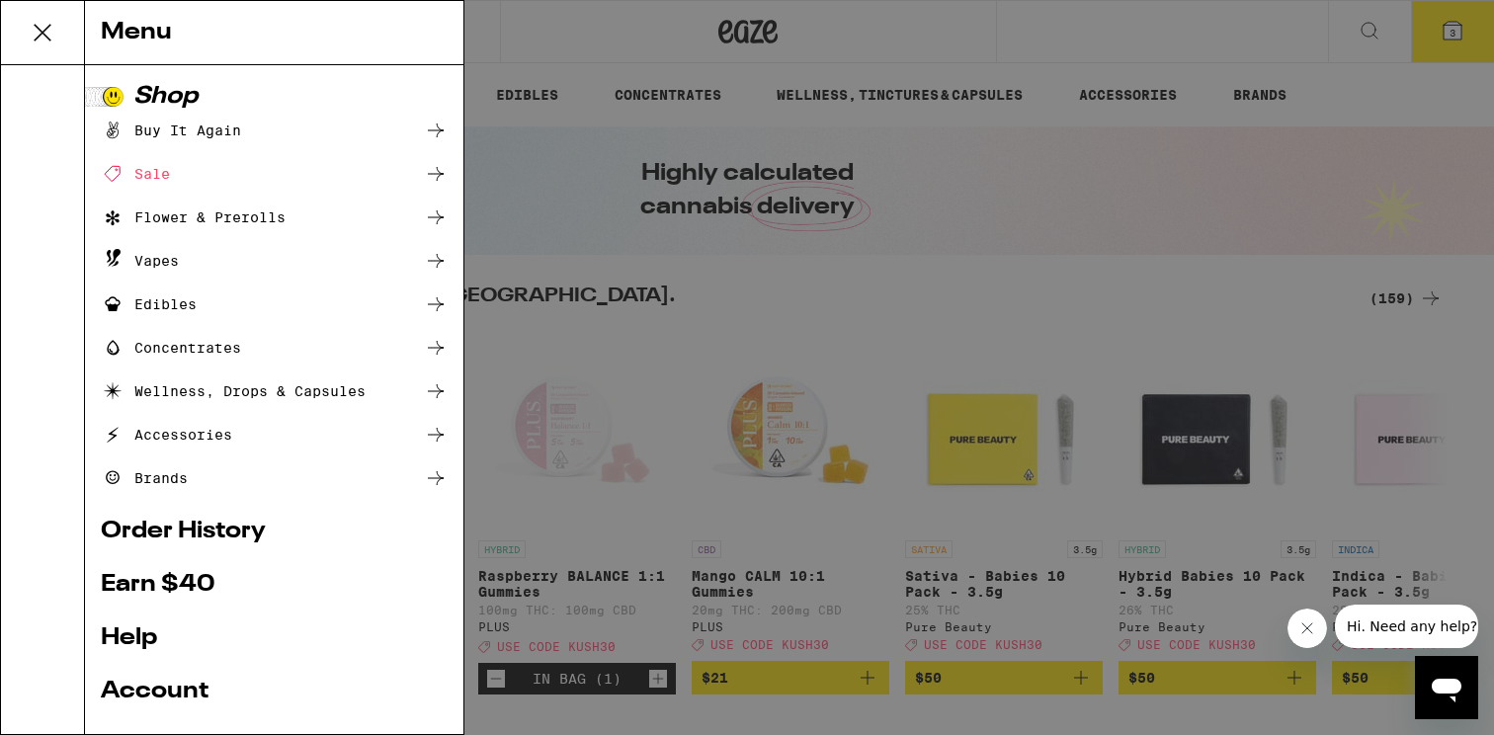
click at [424, 211] on icon at bounding box center [436, 218] width 24 height 24
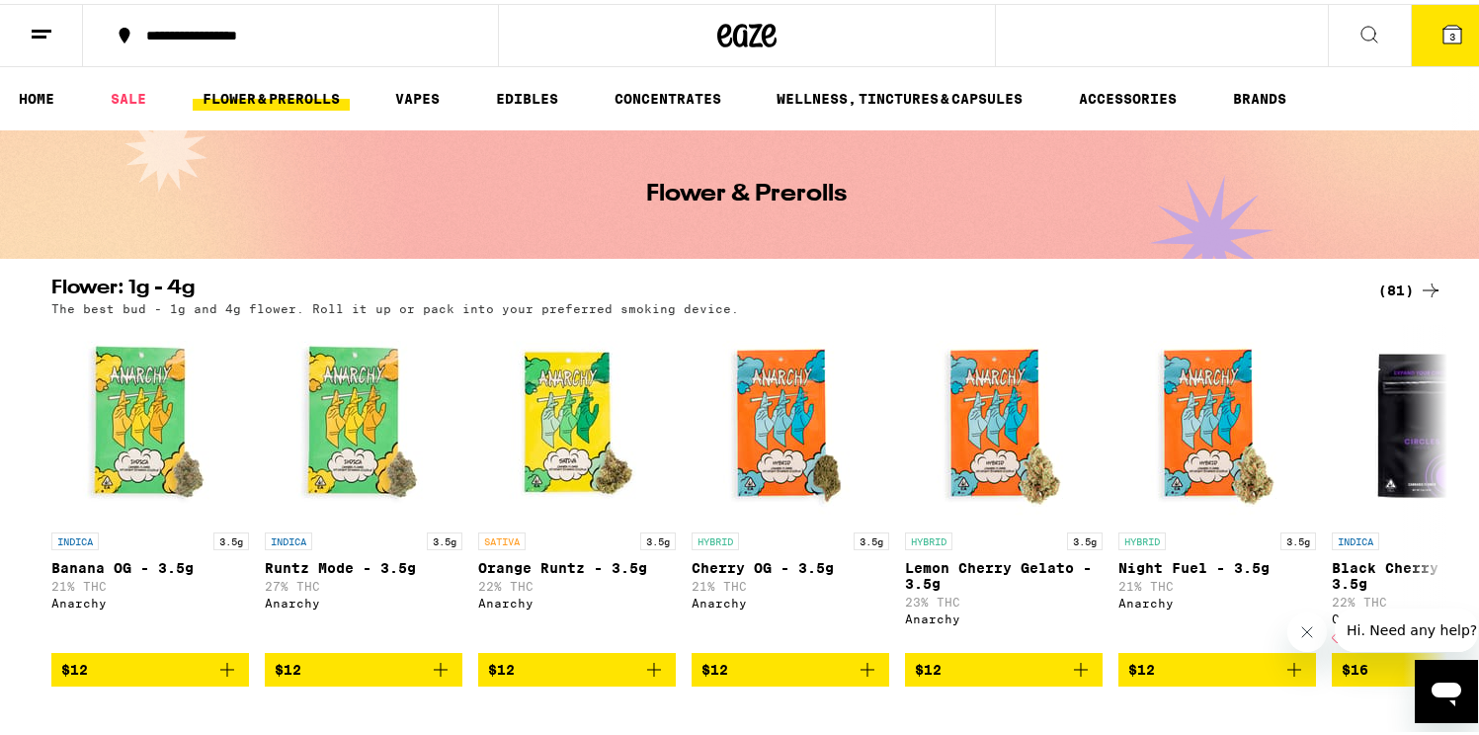
click at [52, 29] on icon at bounding box center [42, 31] width 24 height 24
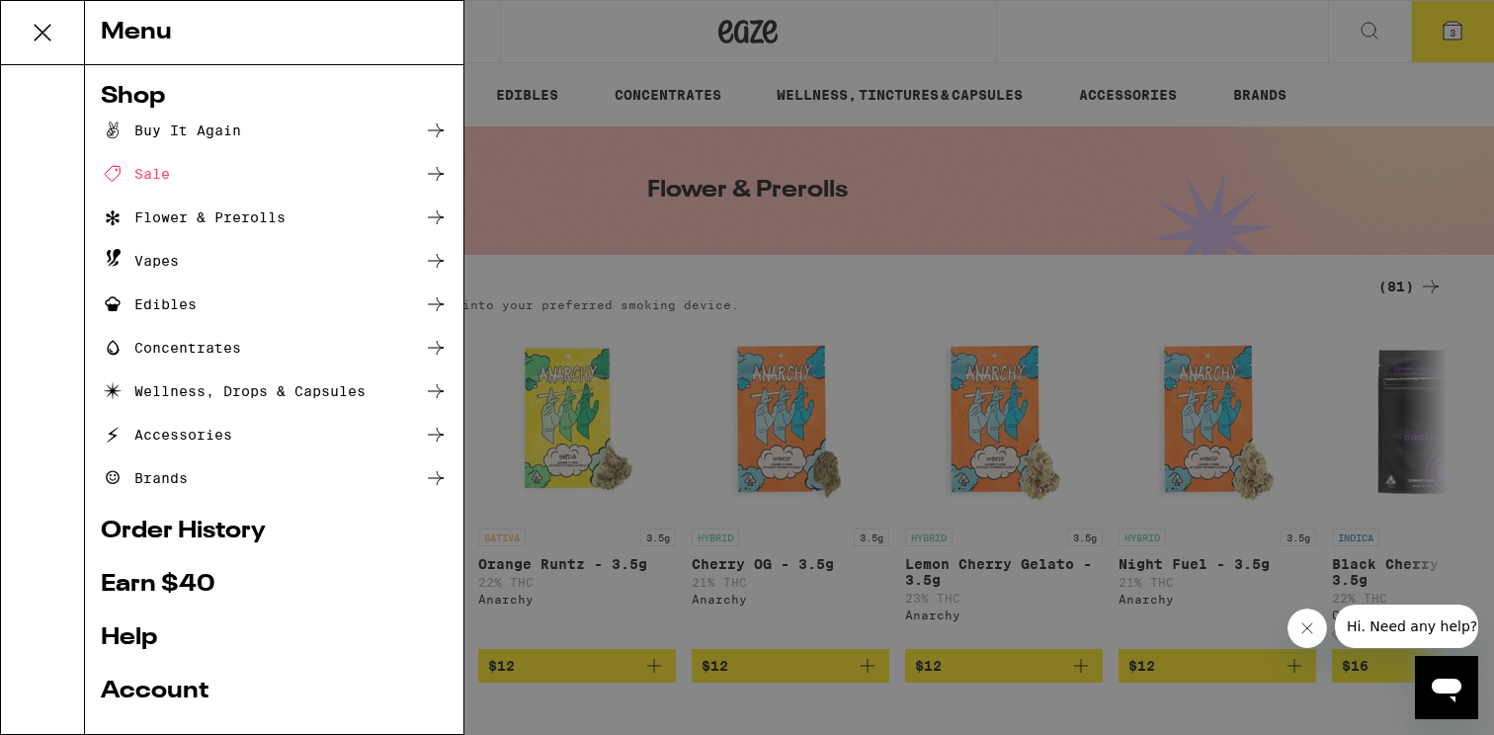
click at [545, 268] on div "Menu Shop Buy It Again Sale Flower & Prerolls Vapes Edibles Concentrates Wellne…" at bounding box center [747, 367] width 1494 height 735
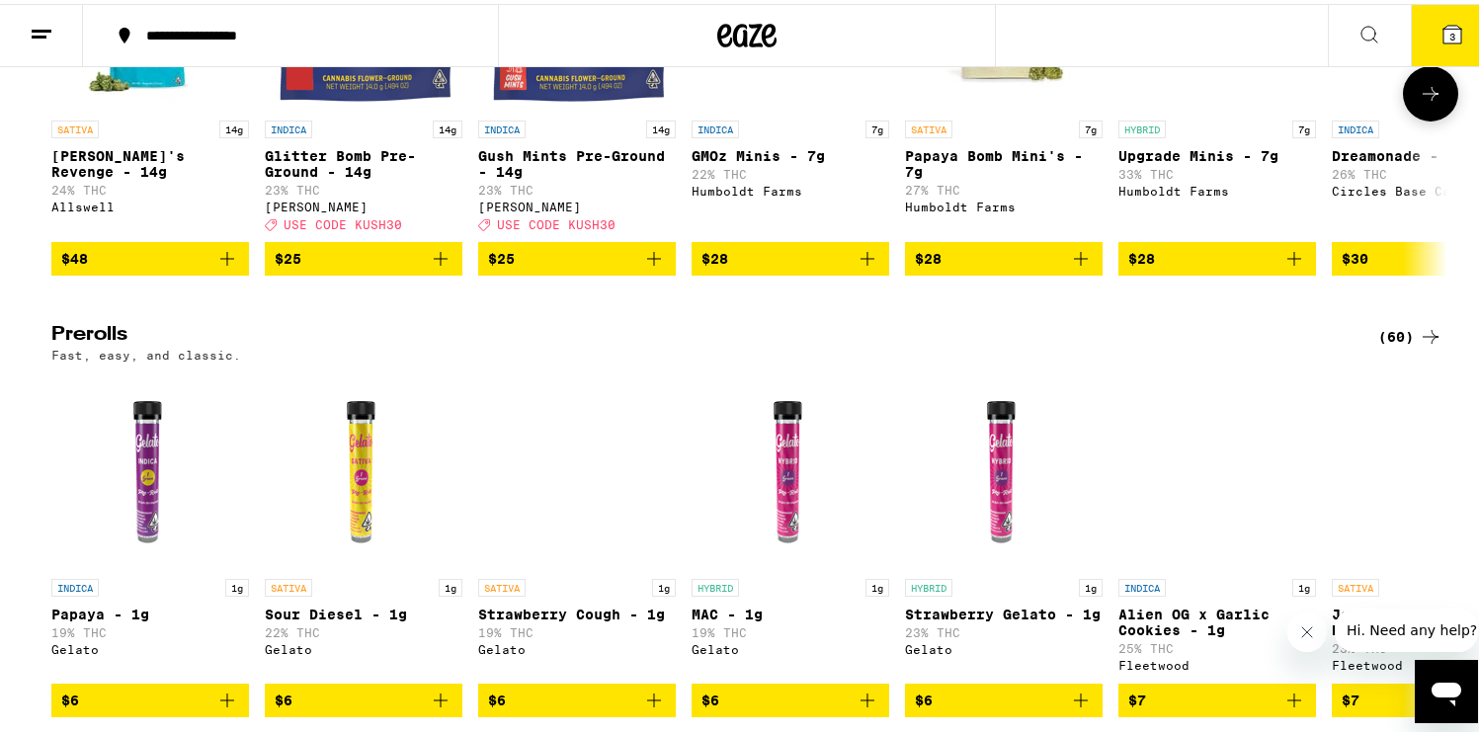
scroll to position [883, 0]
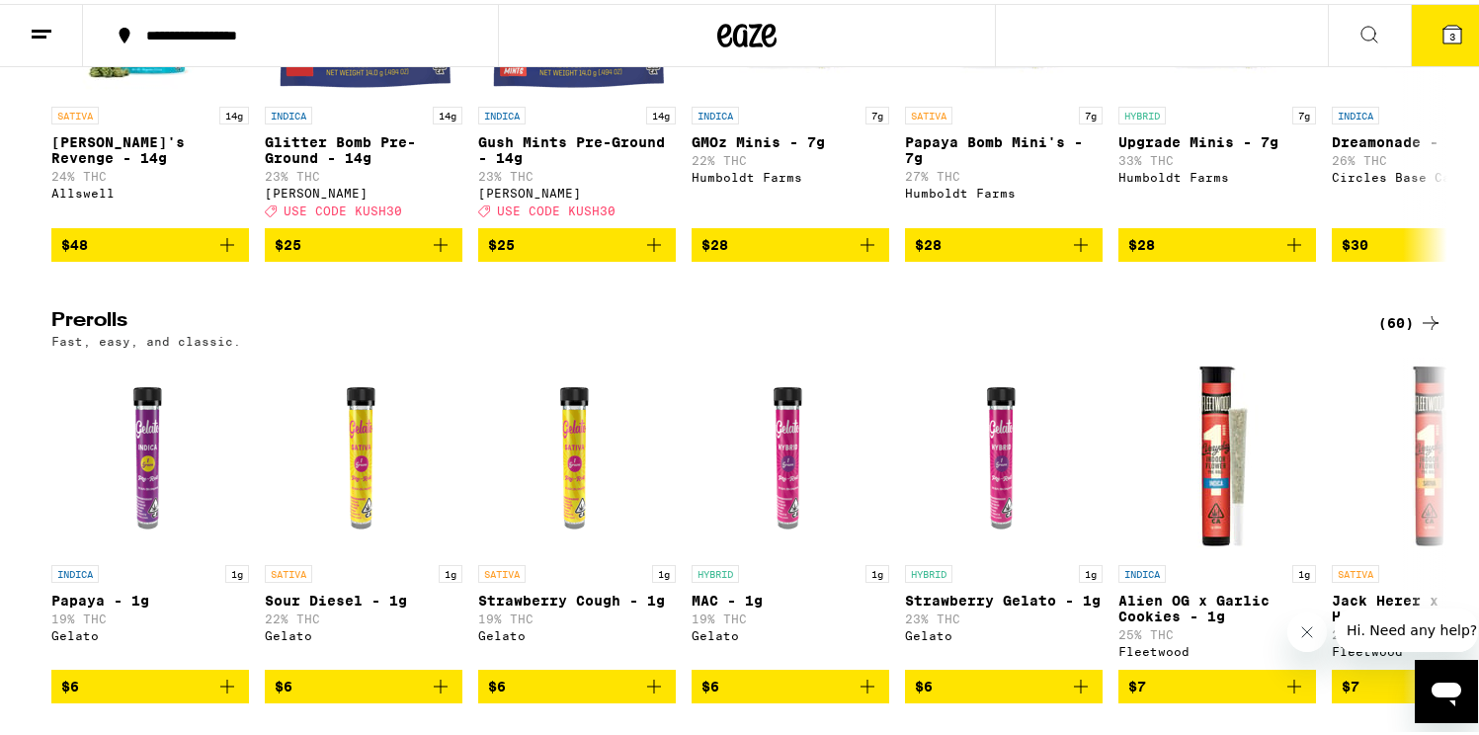
click at [1394, 331] on div "(60)" at bounding box center [1410, 319] width 64 height 24
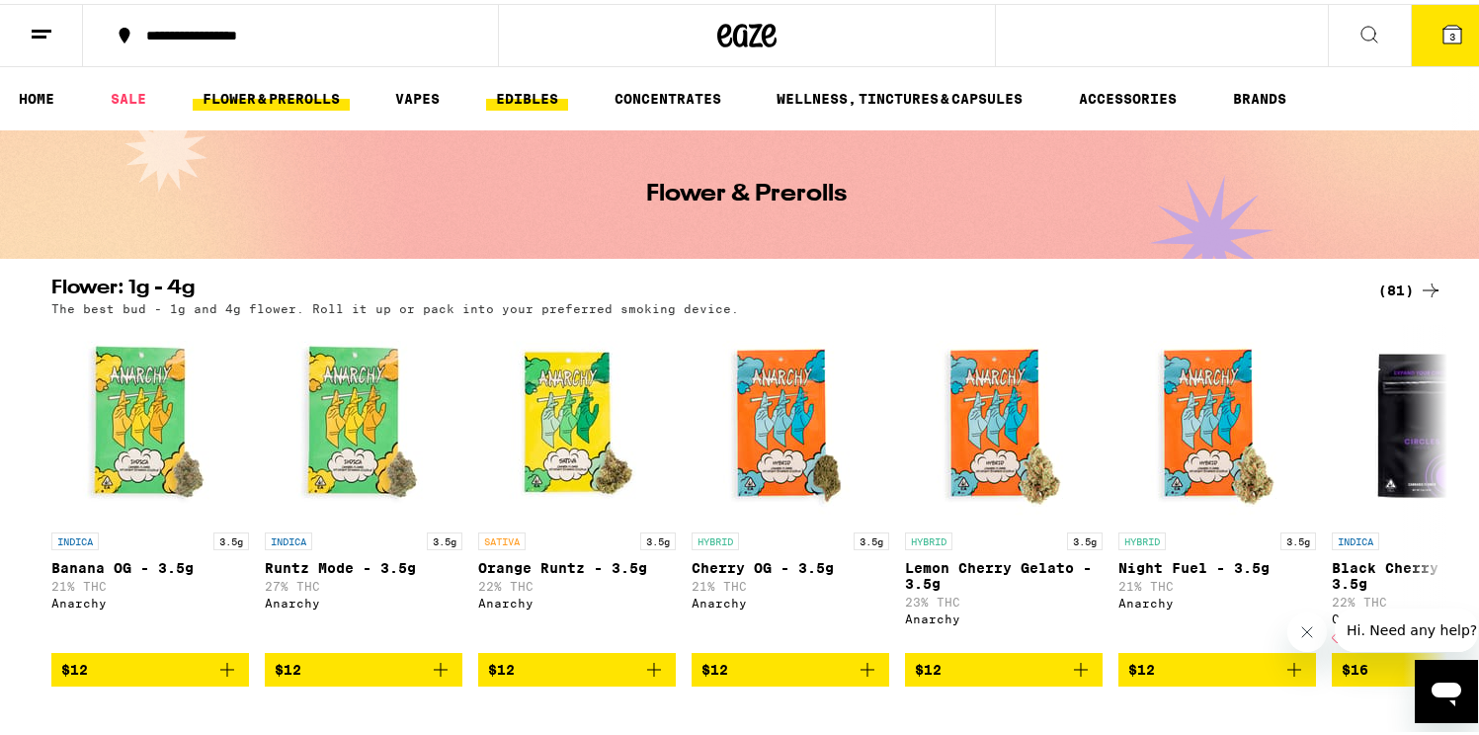
click at [540, 101] on link "EDIBLES" at bounding box center [527, 95] width 82 height 24
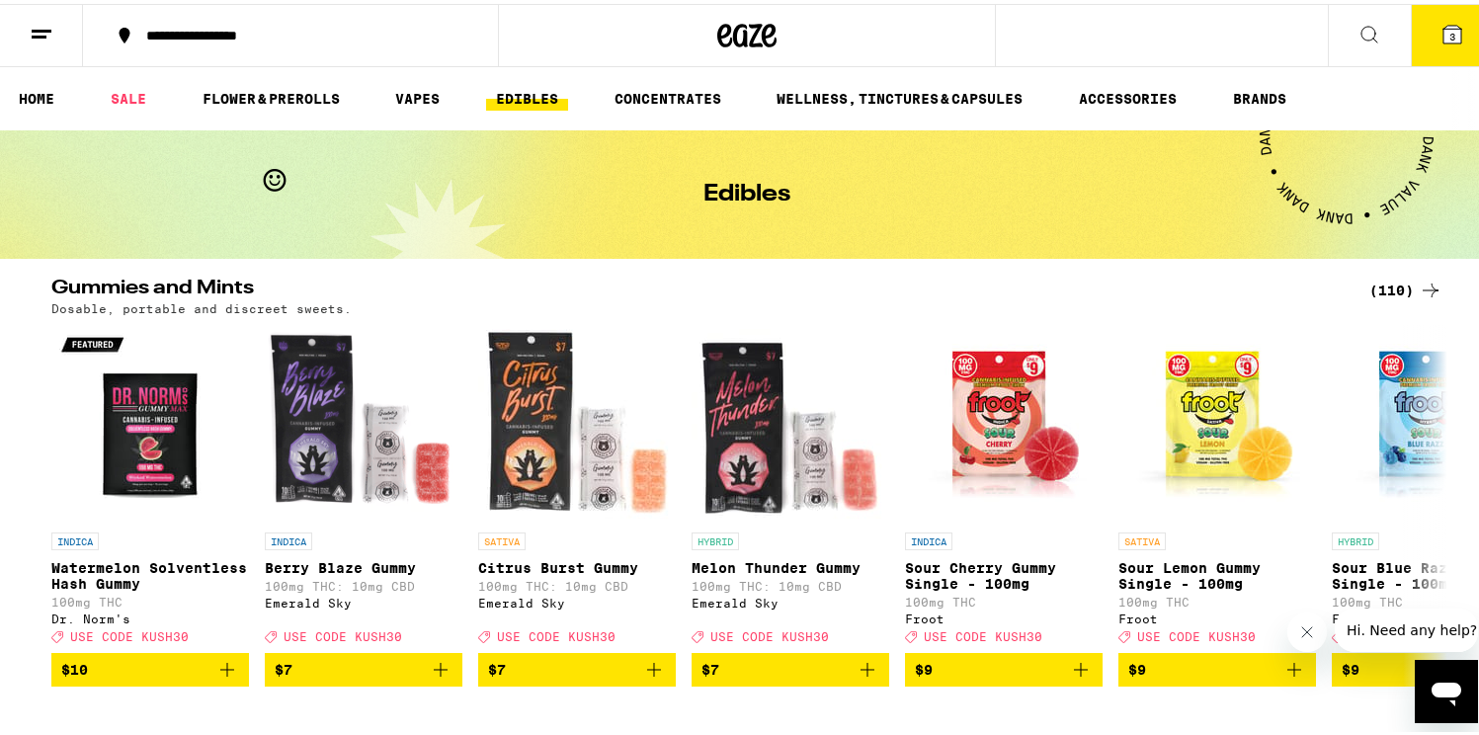
click at [1397, 280] on div "(110)" at bounding box center [1406, 287] width 73 height 24
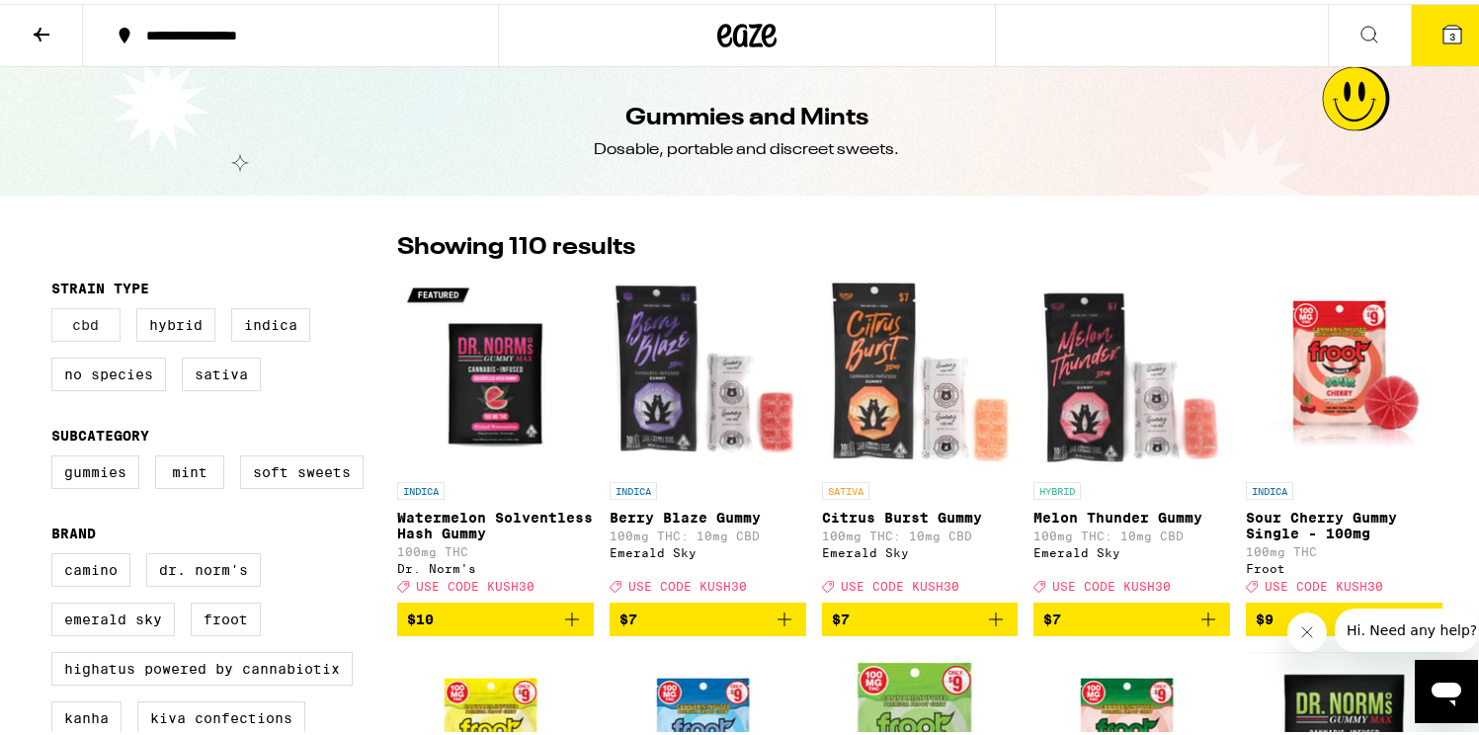
click at [100, 317] on label "CBD" at bounding box center [85, 321] width 69 height 34
click at [56, 308] on input "CBD" at bounding box center [55, 307] width 1 height 1
checkbox input "true"
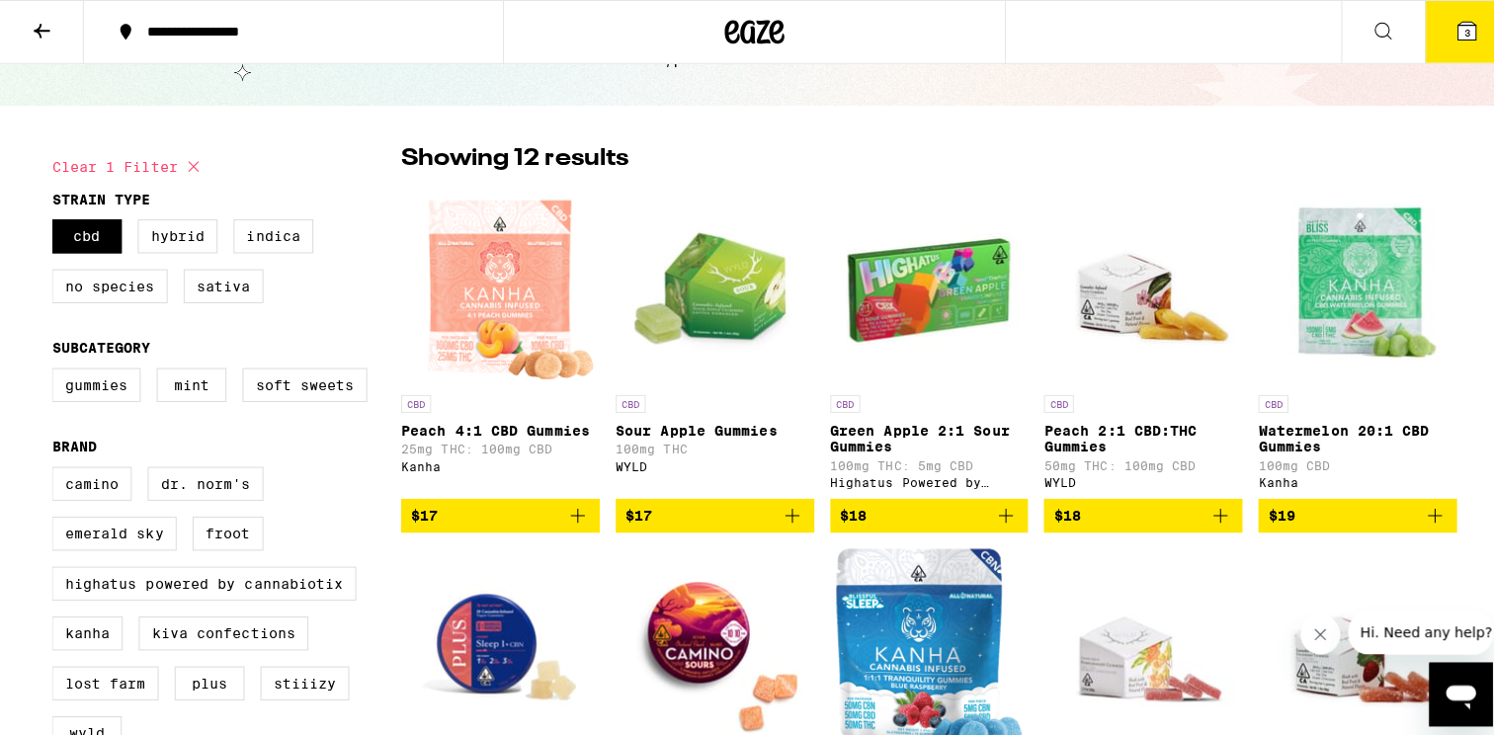
scroll to position [80, 0]
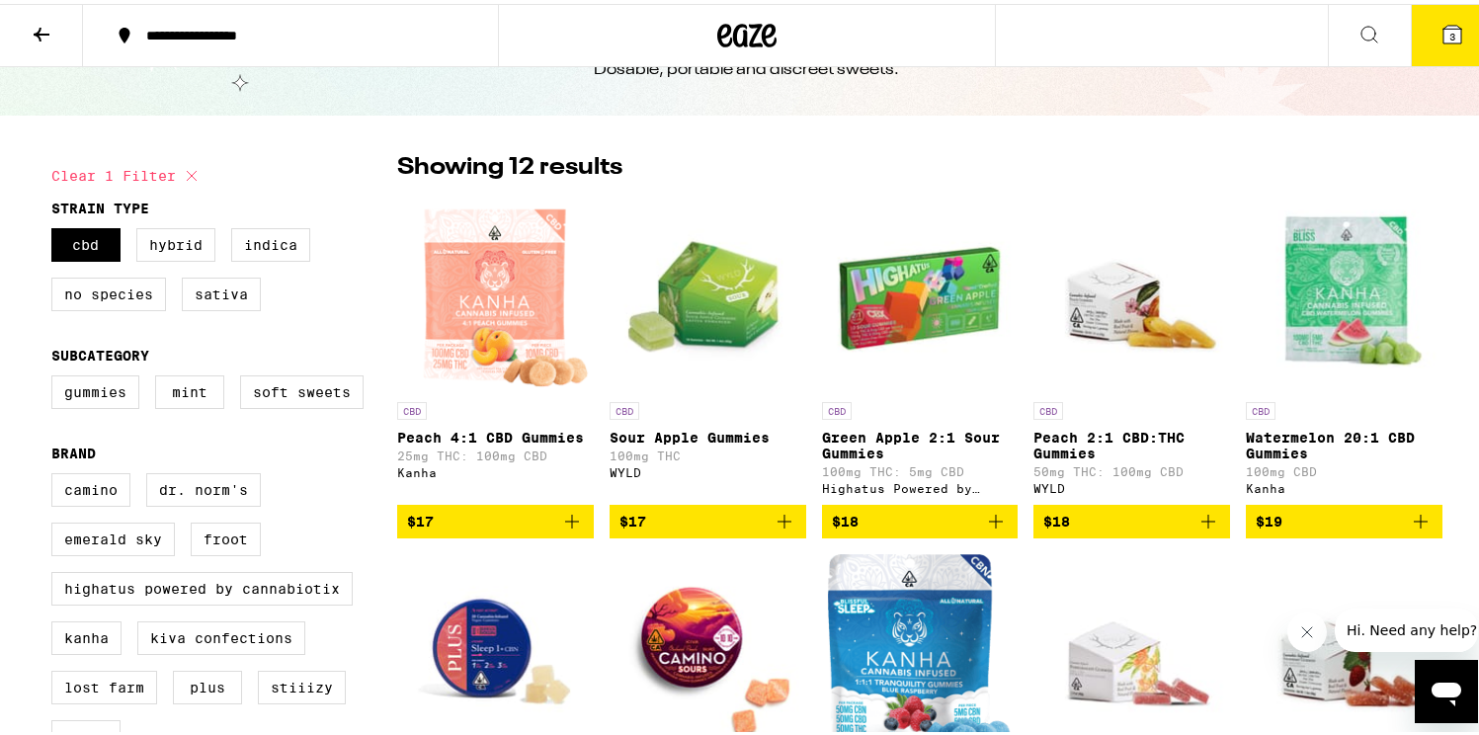
click at [1441, 20] on icon at bounding box center [1453, 31] width 24 height 24
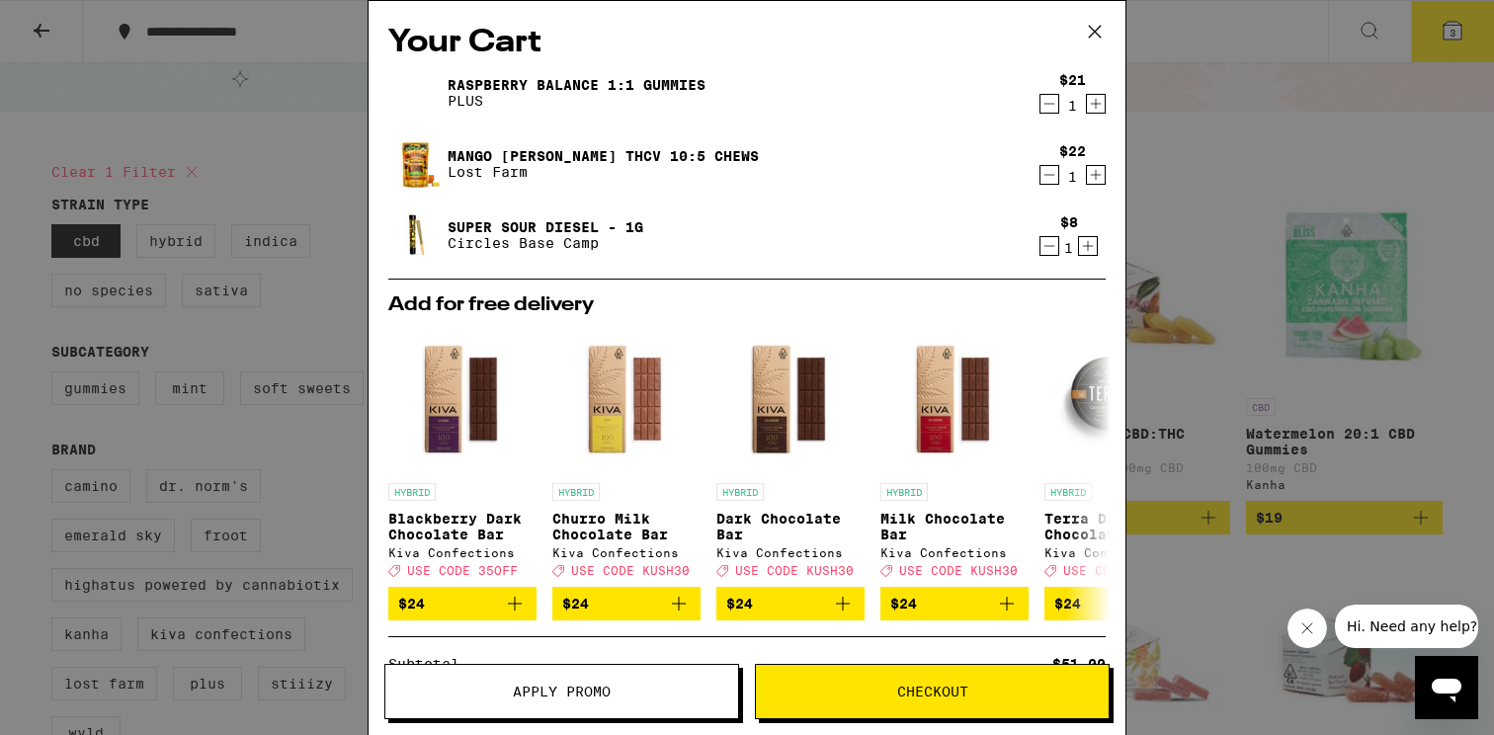
click at [545, 77] on link "Raspberry BALANCE 1:1 Gummies" at bounding box center [577, 85] width 258 height 16
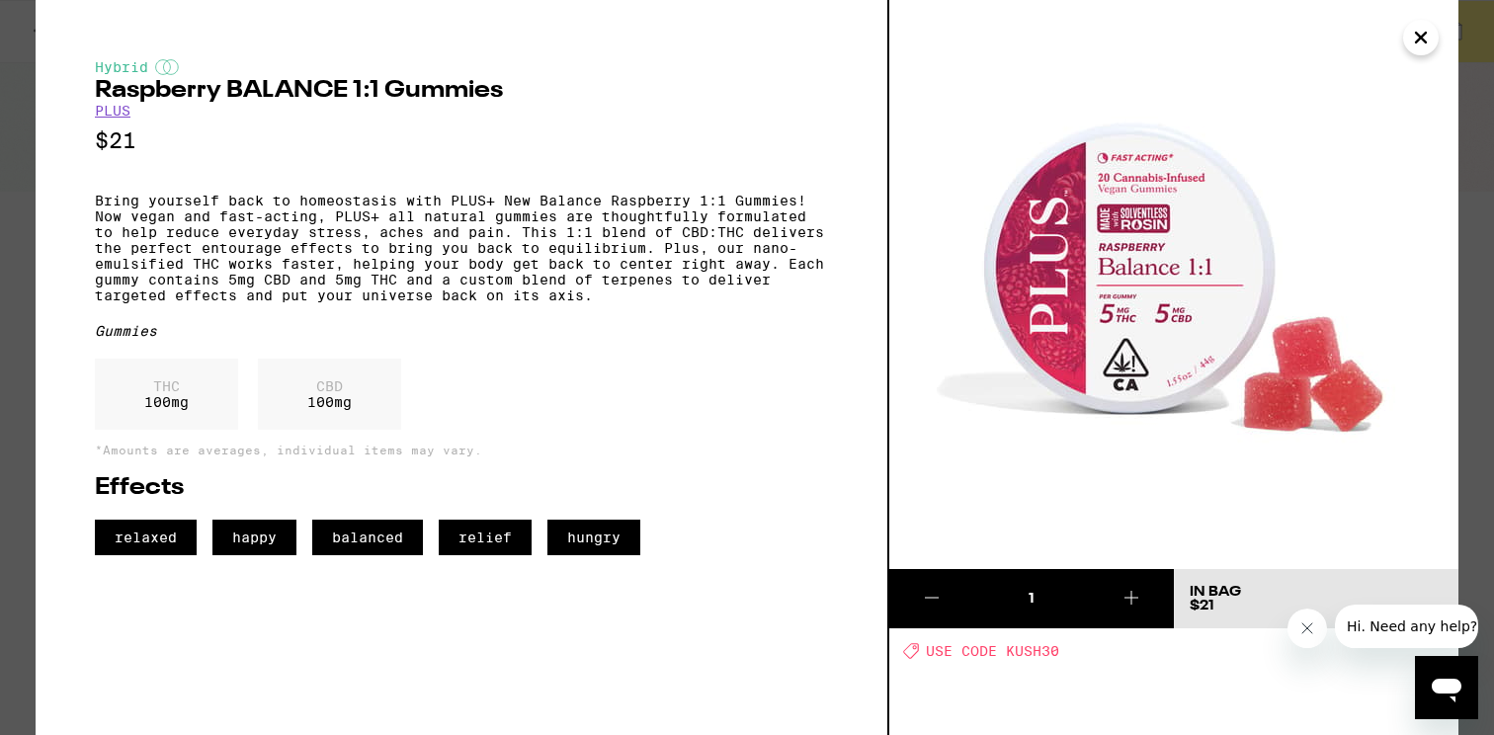
click at [1425, 34] on icon "Close" at bounding box center [1421, 38] width 10 height 10
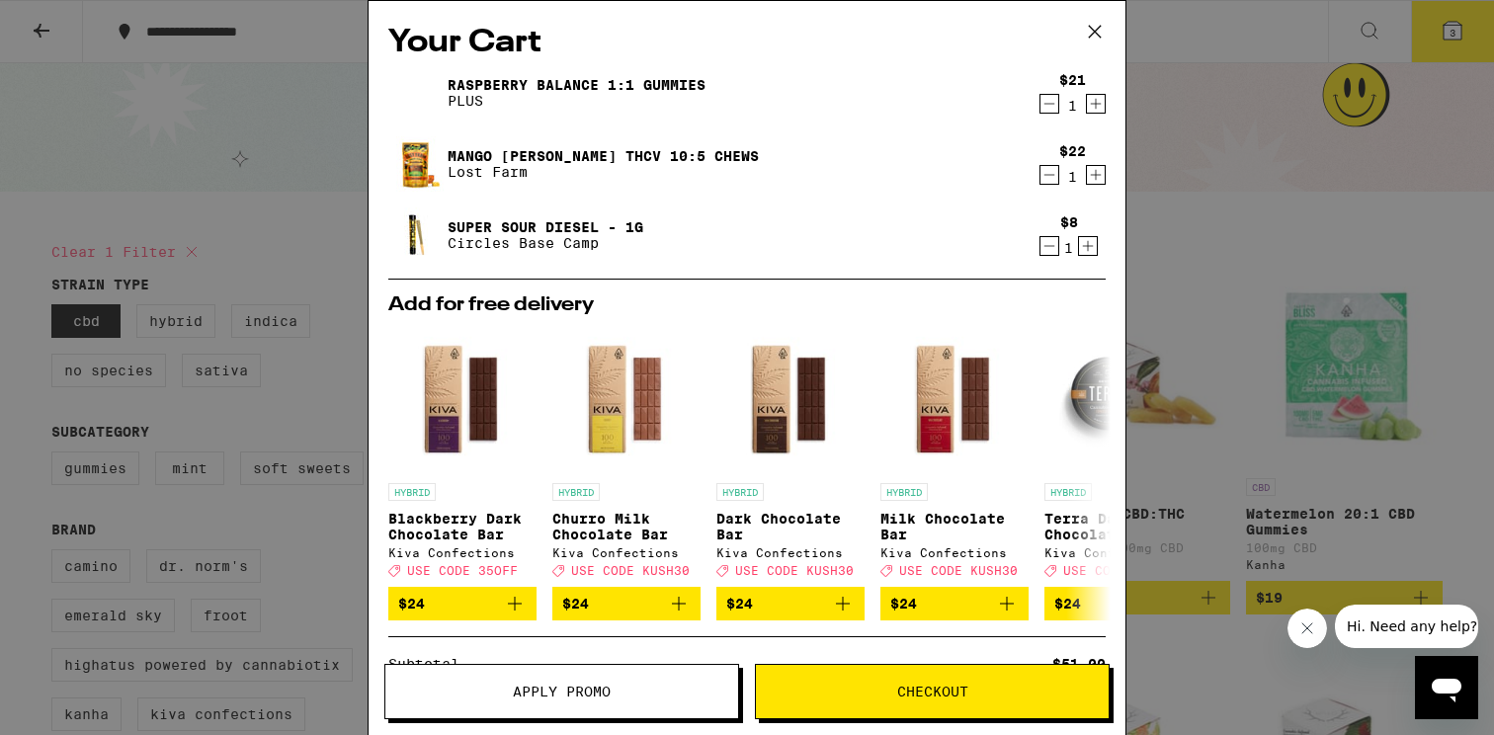
click at [629, 82] on link "Raspberry BALANCE 1:1 Gummies" at bounding box center [577, 85] width 258 height 16
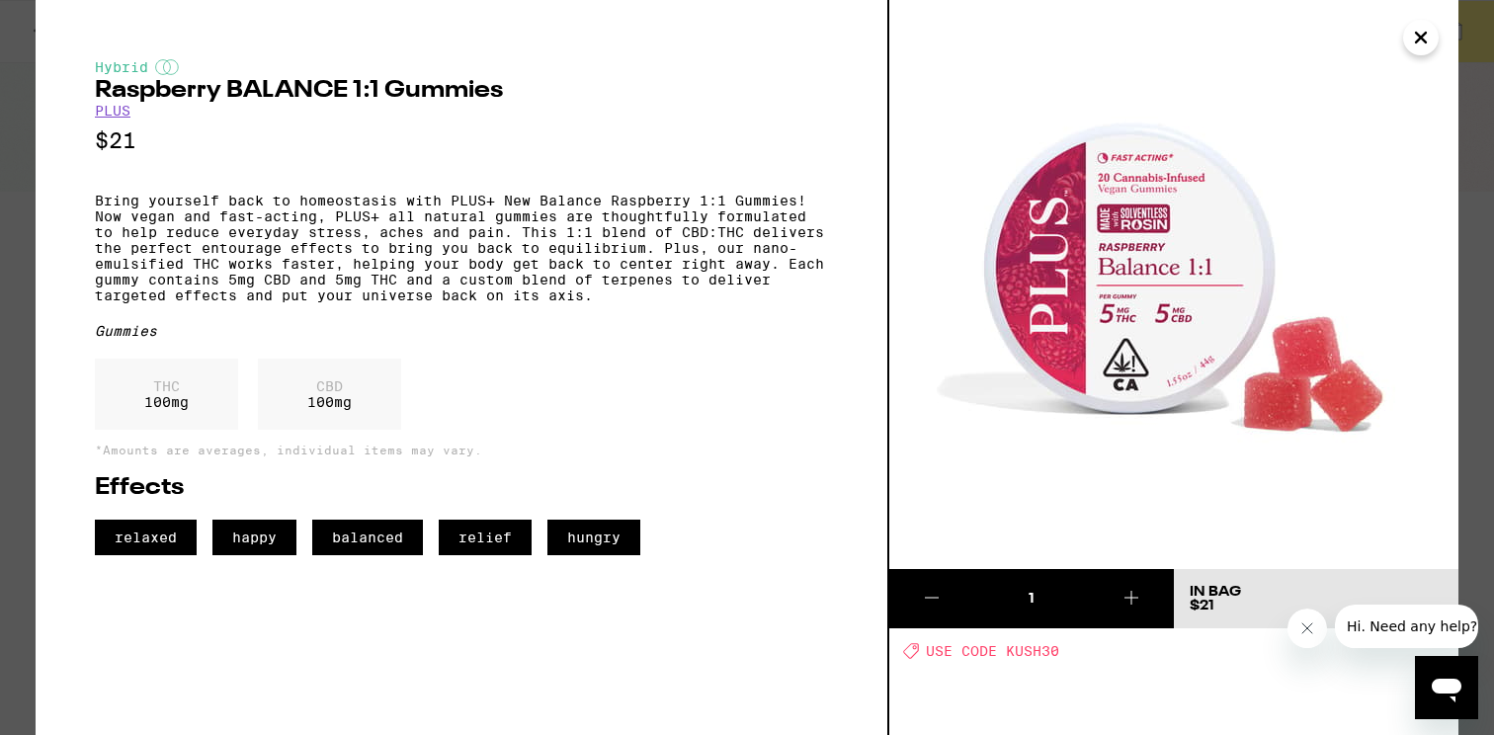
click at [1423, 39] on icon "Close" at bounding box center [1421, 38] width 10 height 10
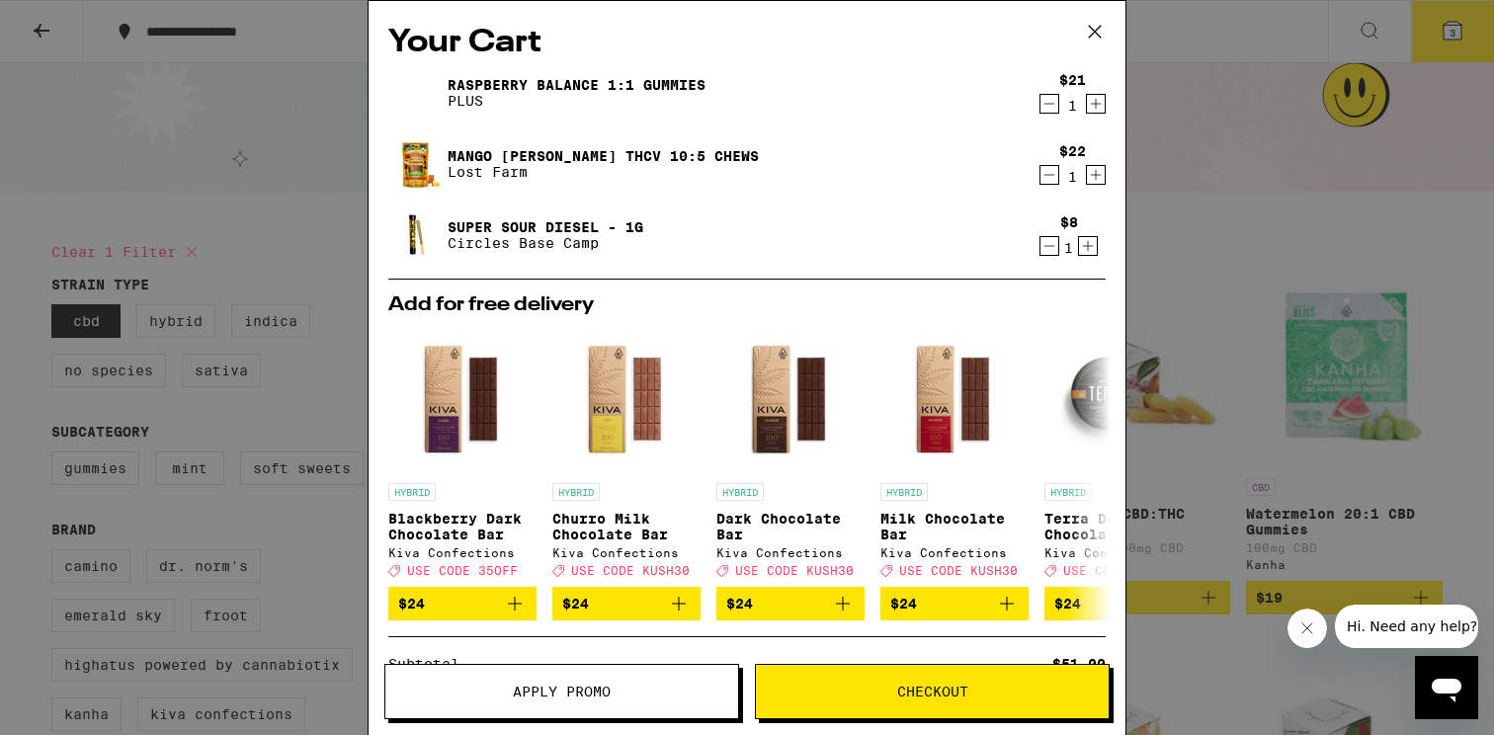
click at [881, 693] on span "Checkout" at bounding box center [932, 692] width 353 height 14
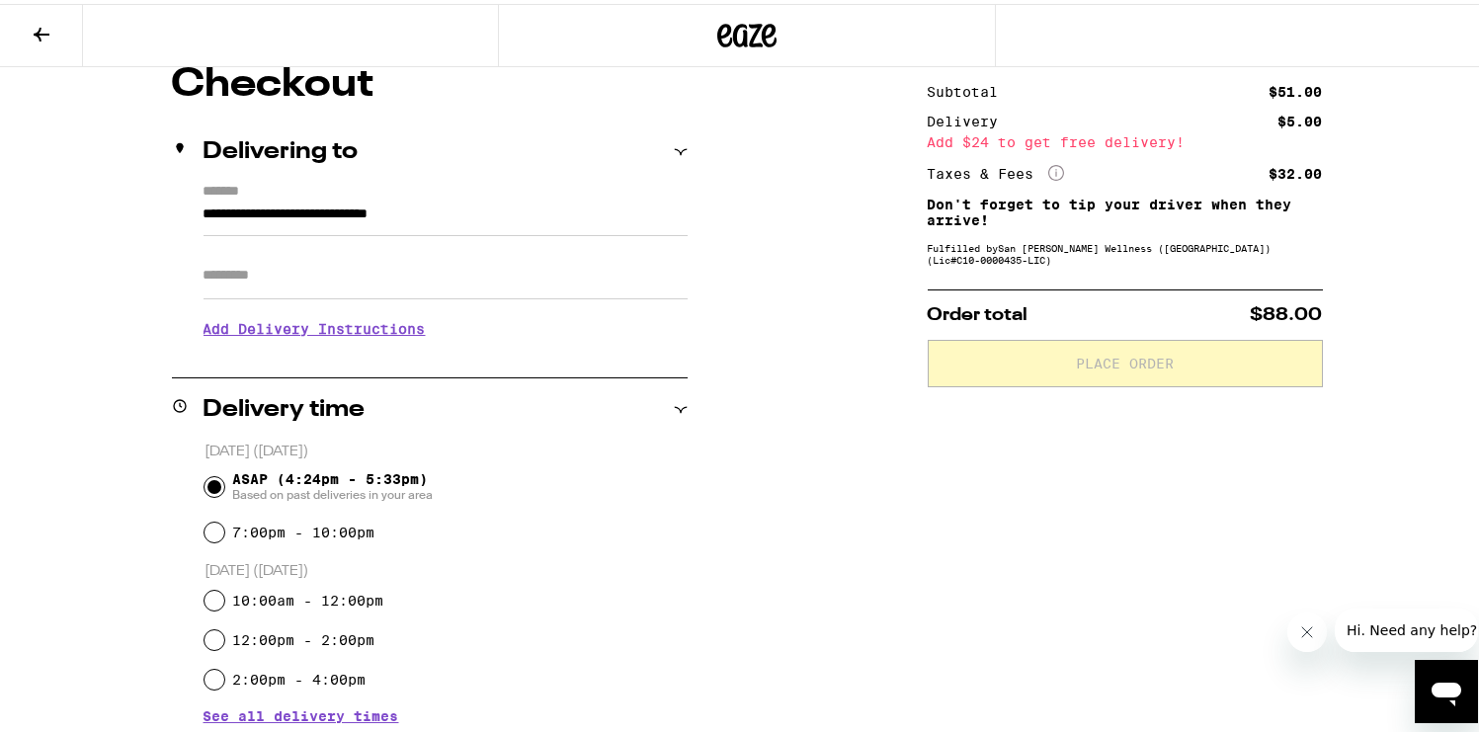
scroll to position [180, 0]
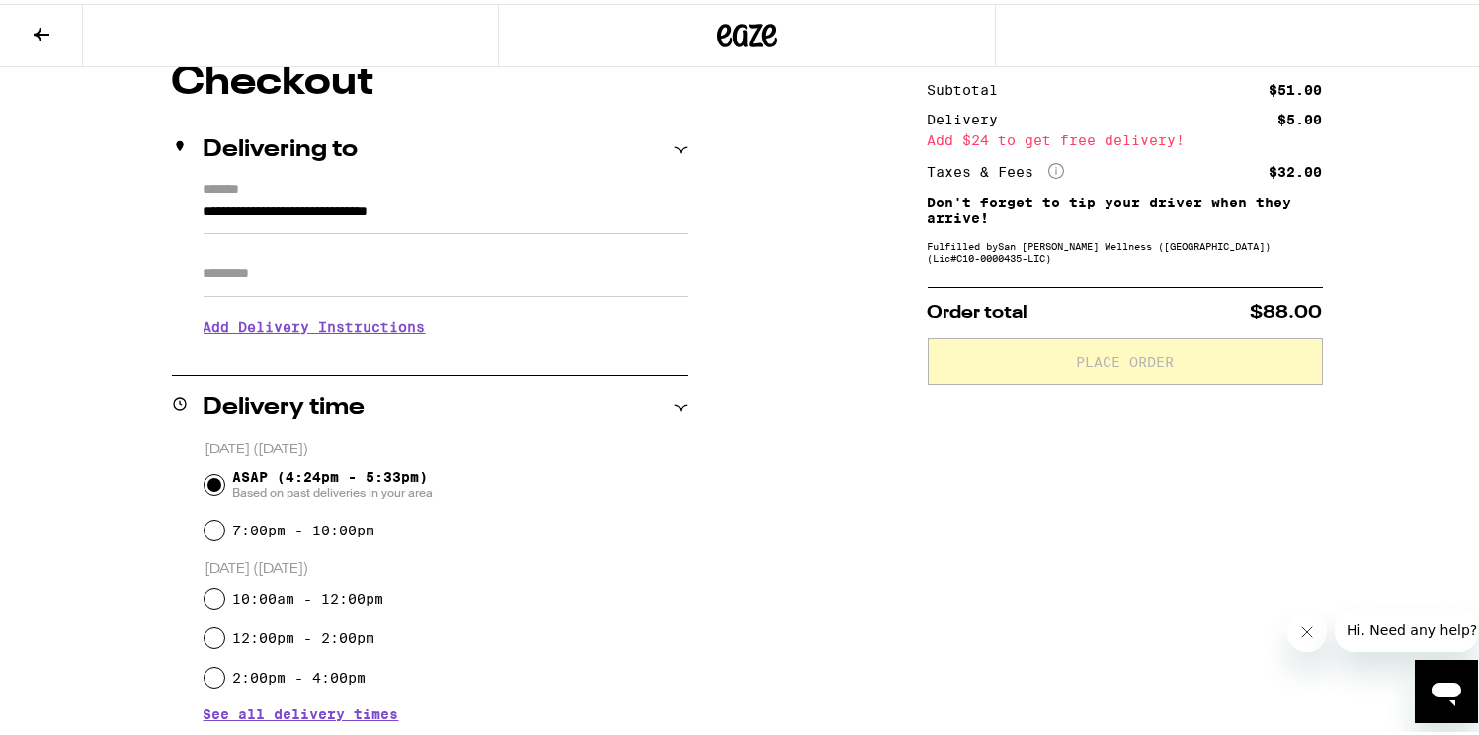
click at [429, 285] on input "Apt/Suite" at bounding box center [446, 269] width 484 height 47
type input "********"
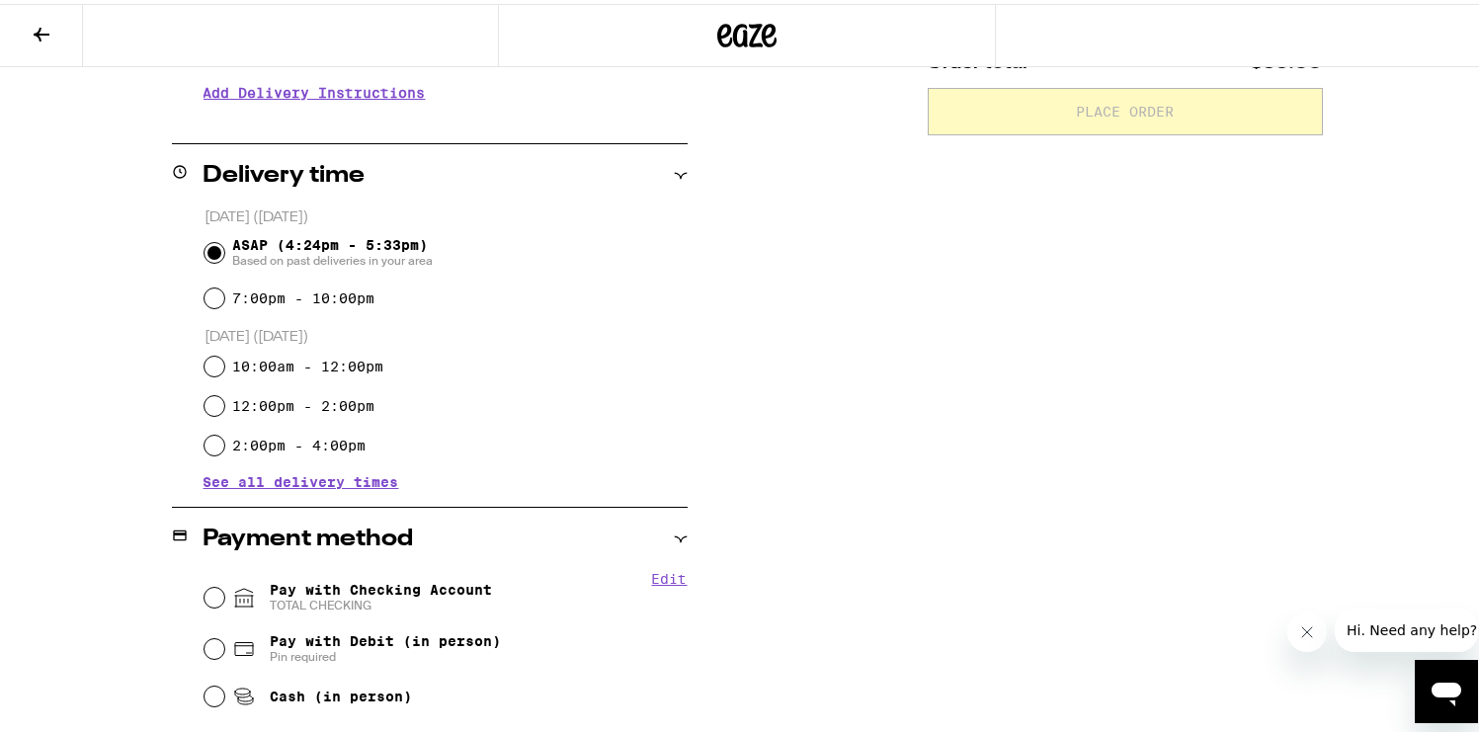
scroll to position [707, 0]
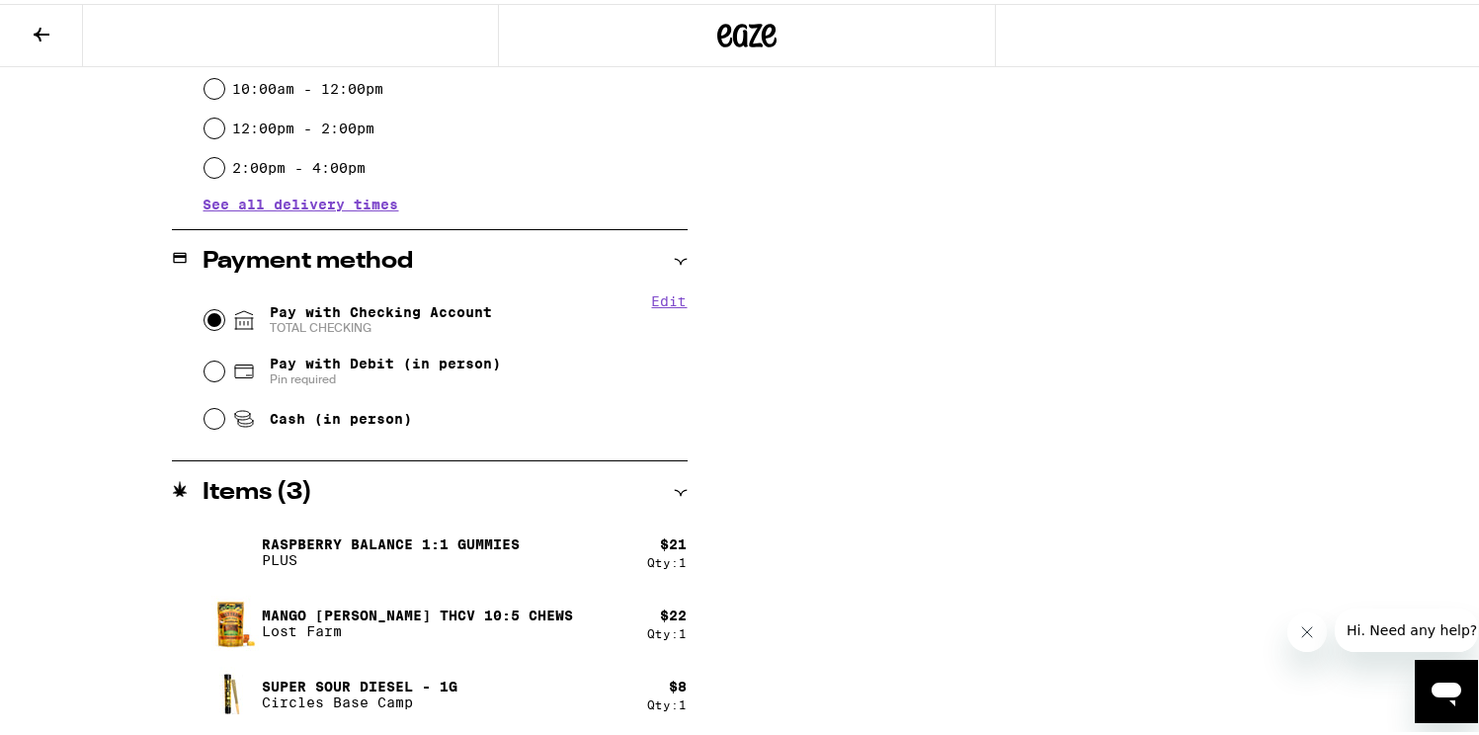
click at [208, 320] on input "Pay with Checking Account TOTAL CHECKING" at bounding box center [215, 316] width 20 height 20
radio input "true"
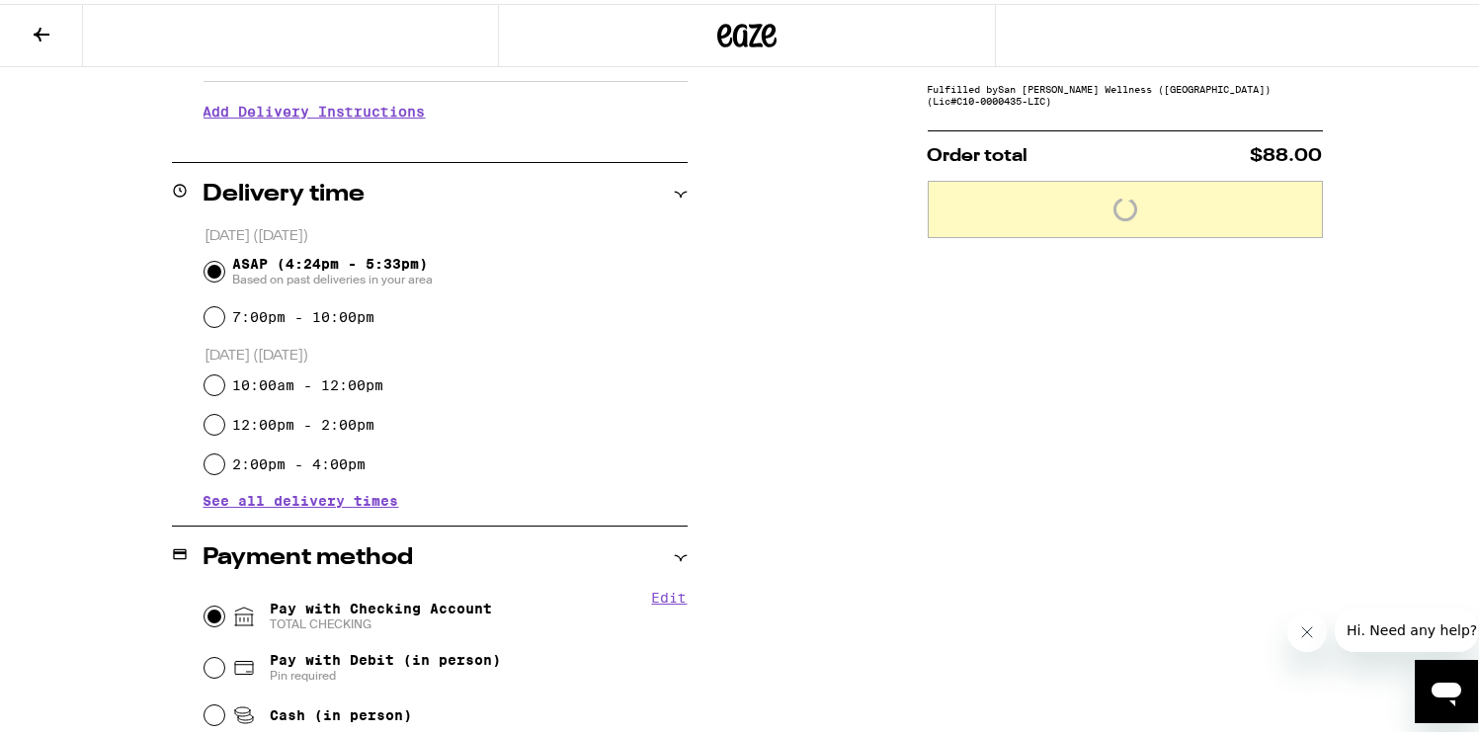
scroll to position [294, 0]
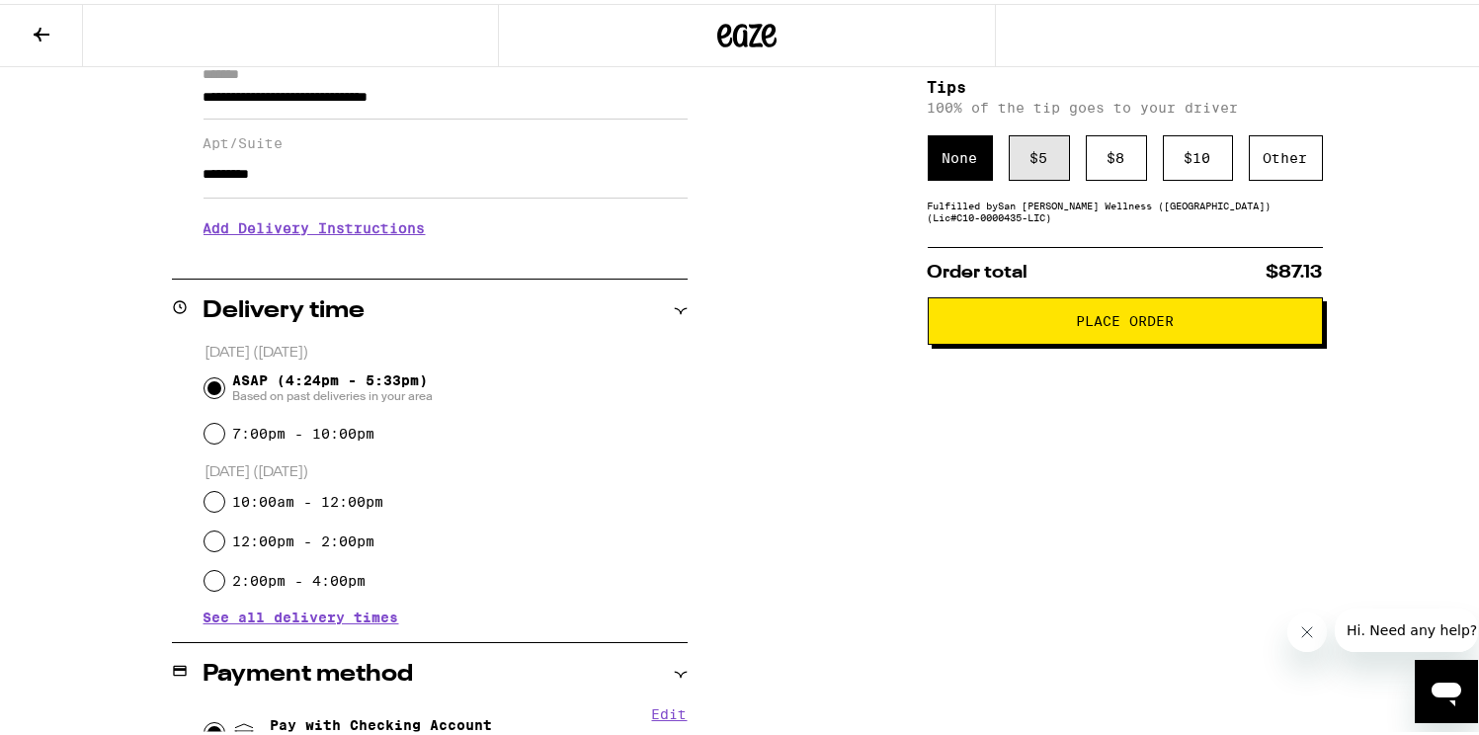
click at [1039, 163] on div "$ 5" at bounding box center [1039, 153] width 61 height 45
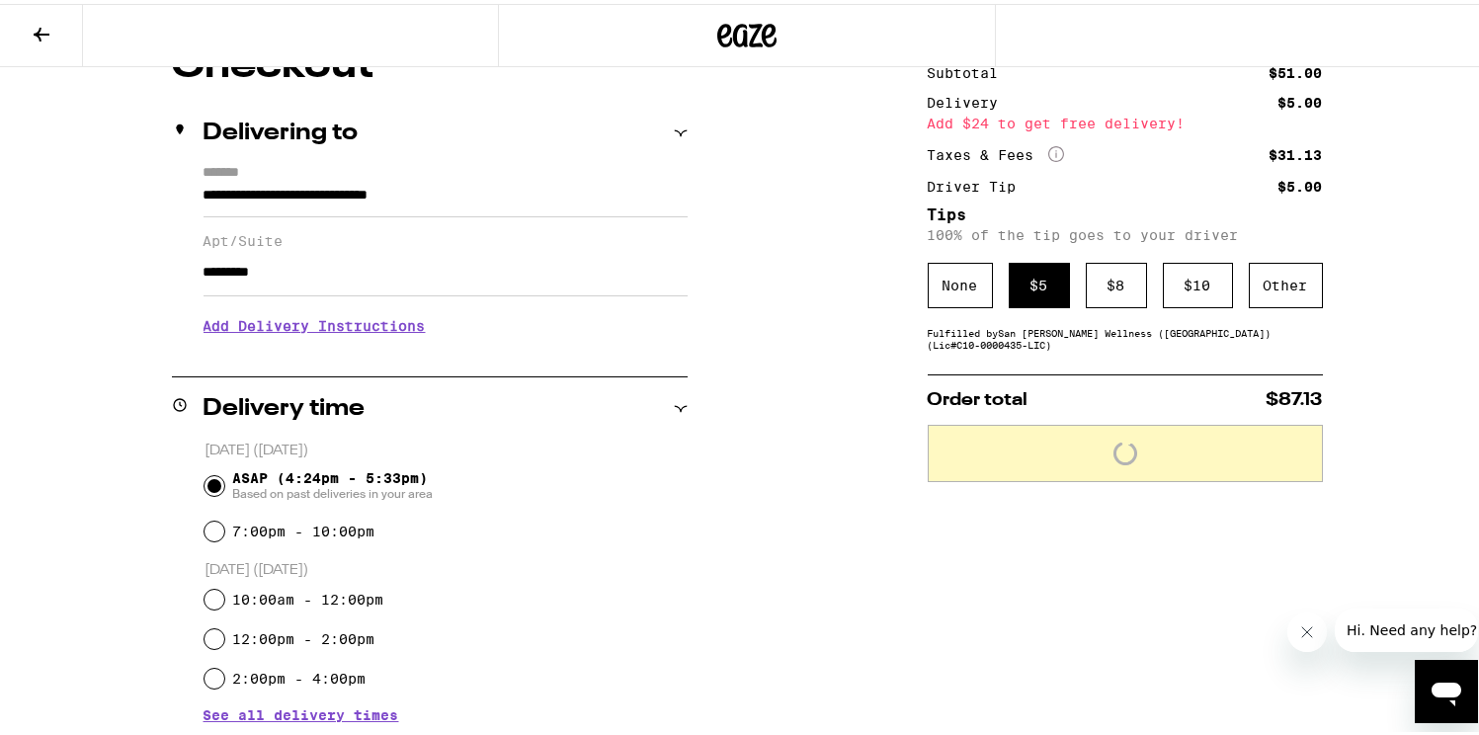
scroll to position [190, 0]
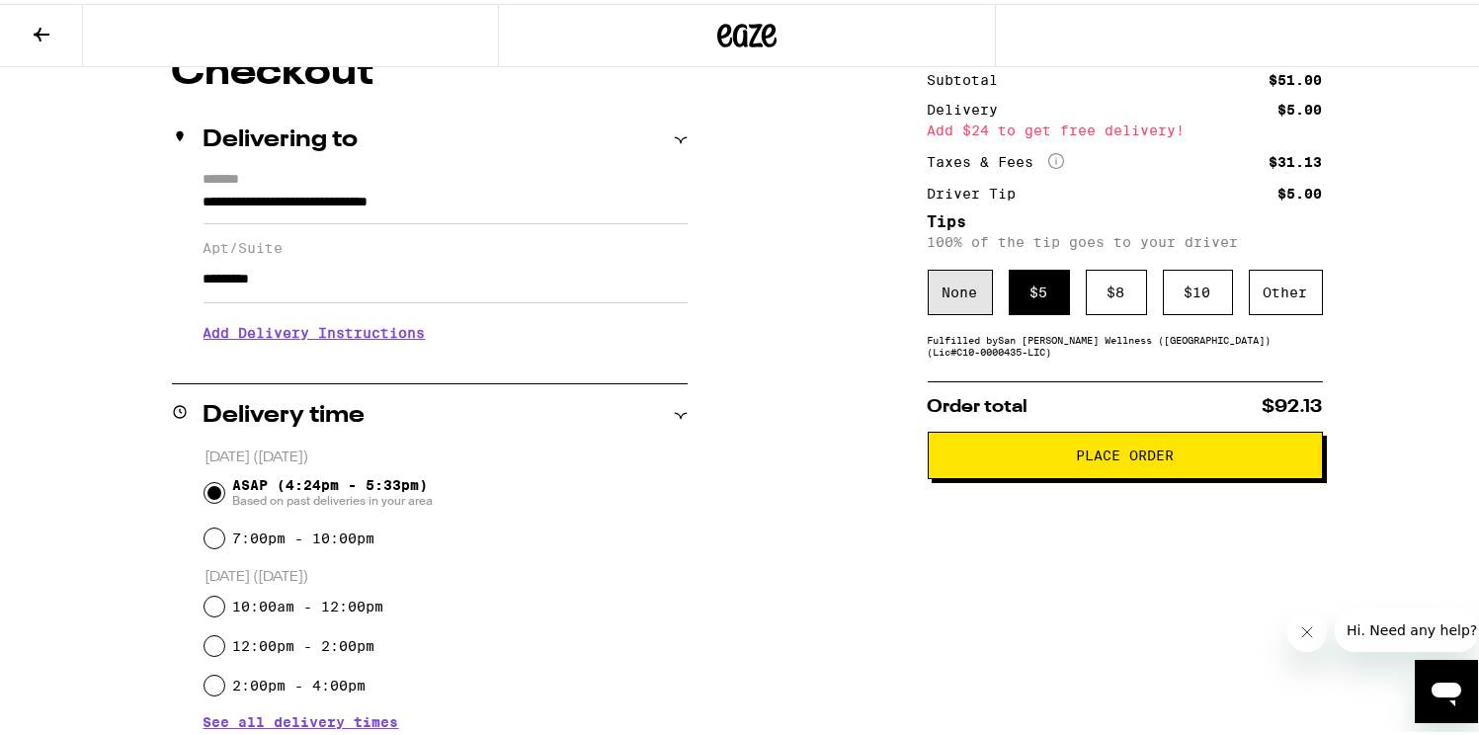
click at [955, 288] on div "None" at bounding box center [960, 288] width 65 height 45
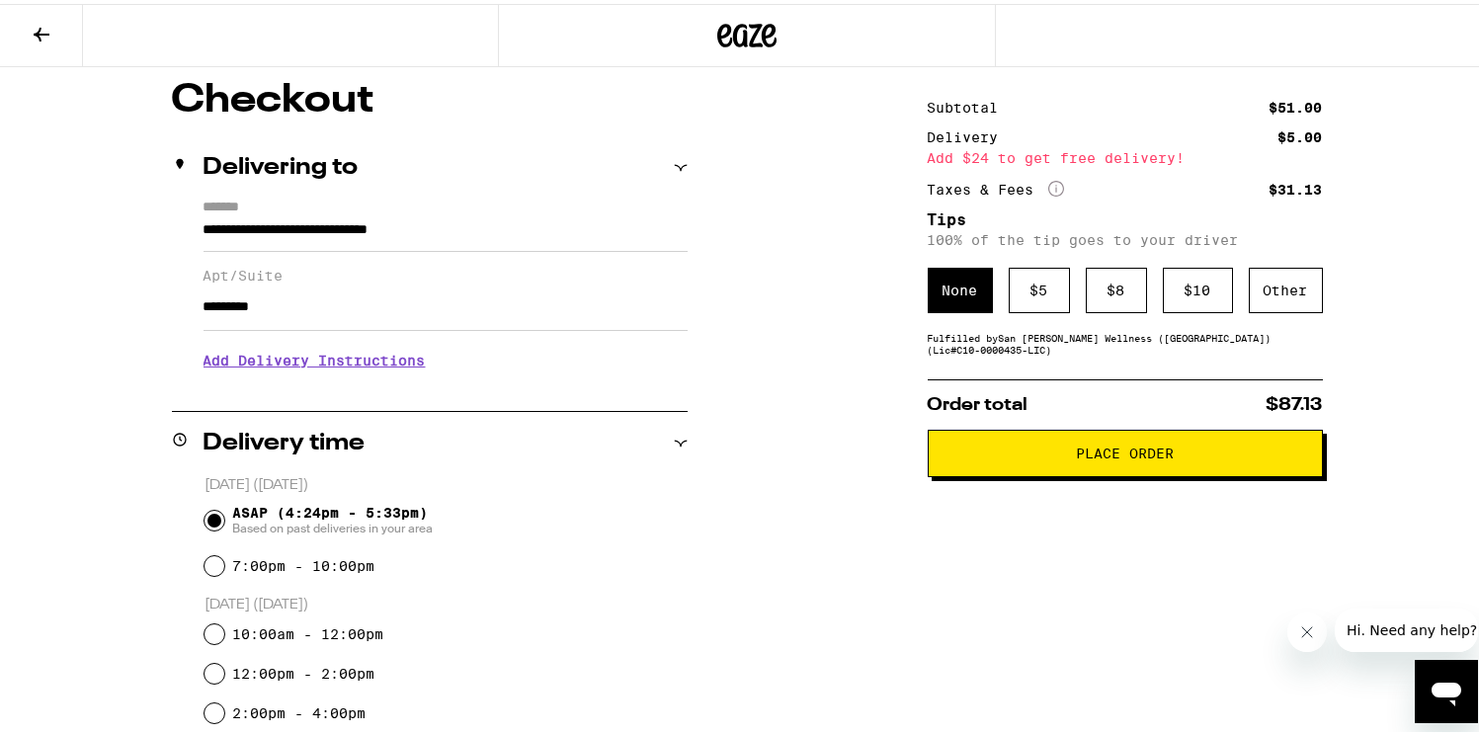
scroll to position [0, 0]
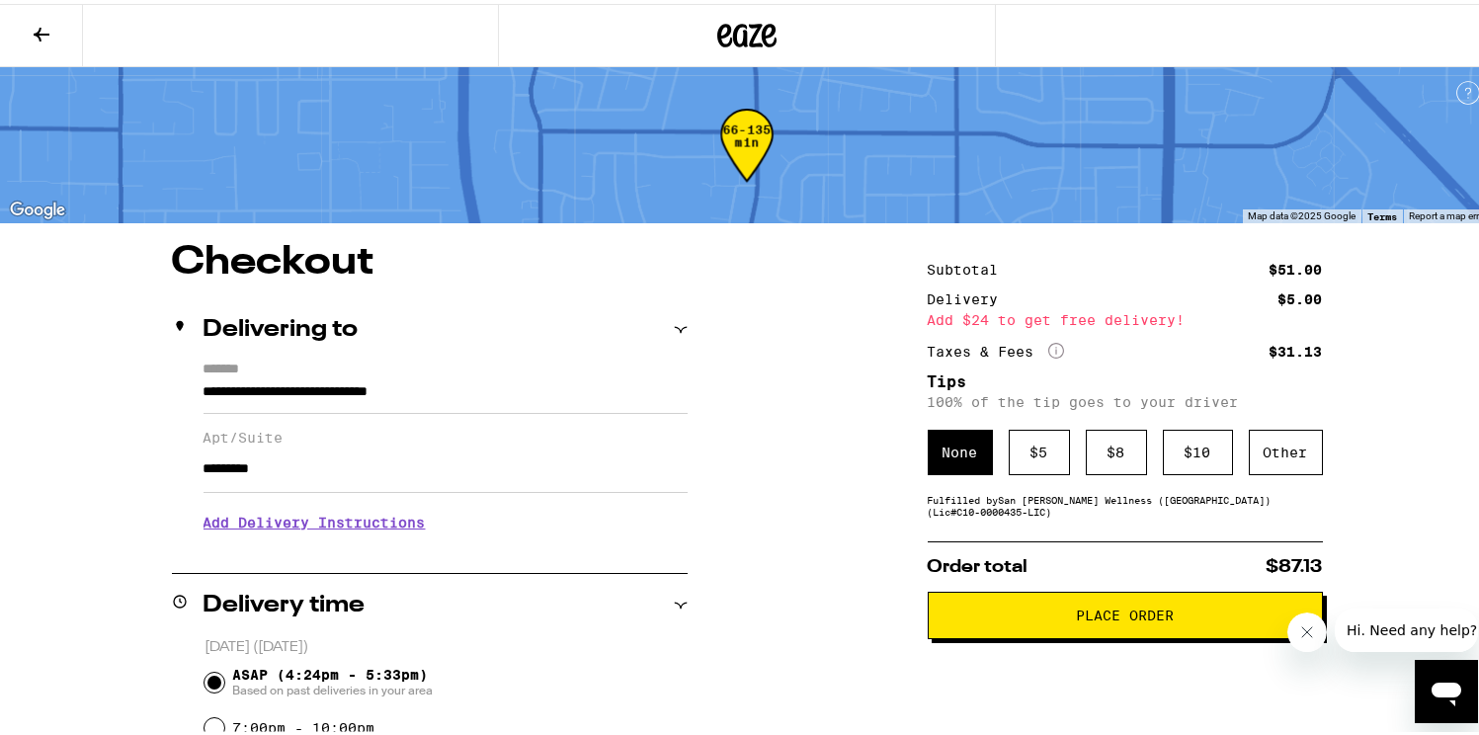
click at [1062, 619] on span "Place Order" at bounding box center [1126, 612] width 362 height 14
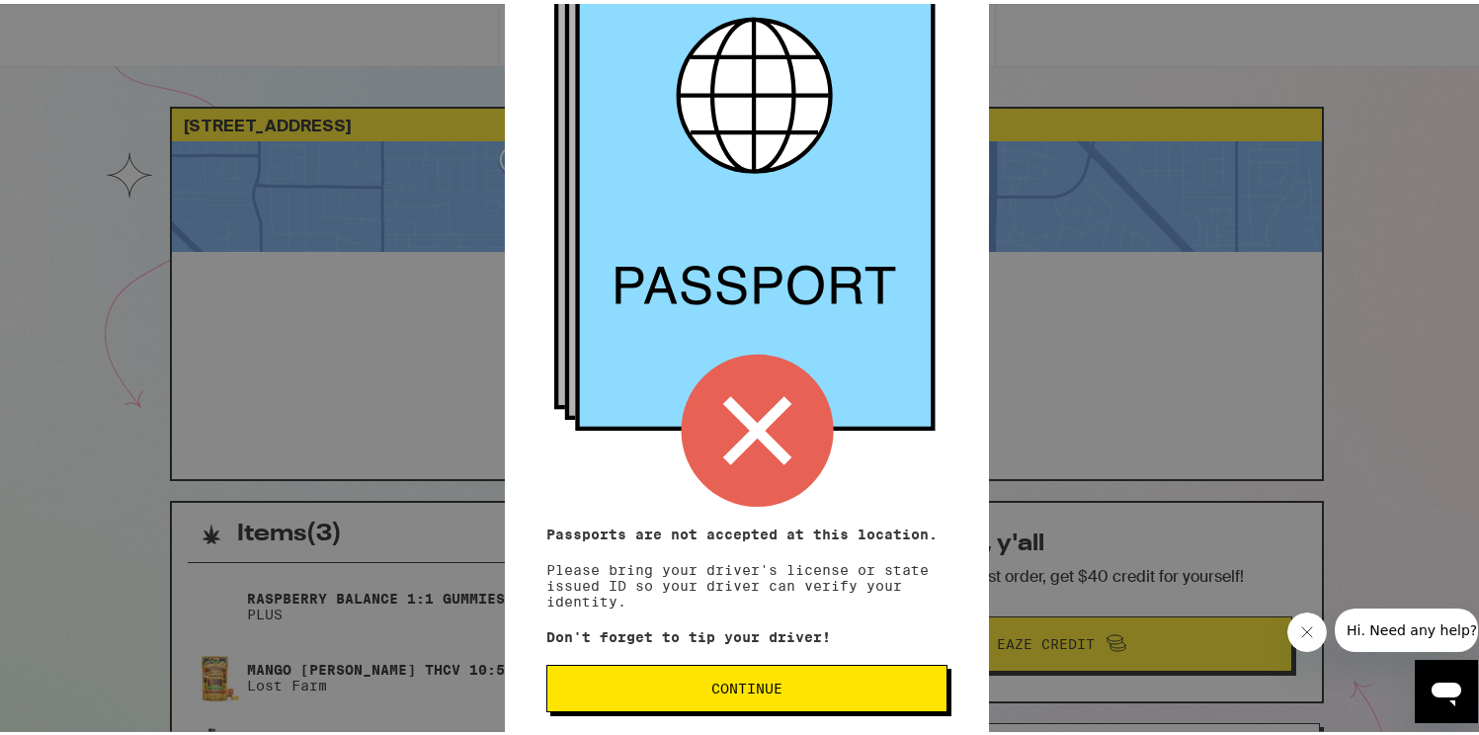
scroll to position [181, 0]
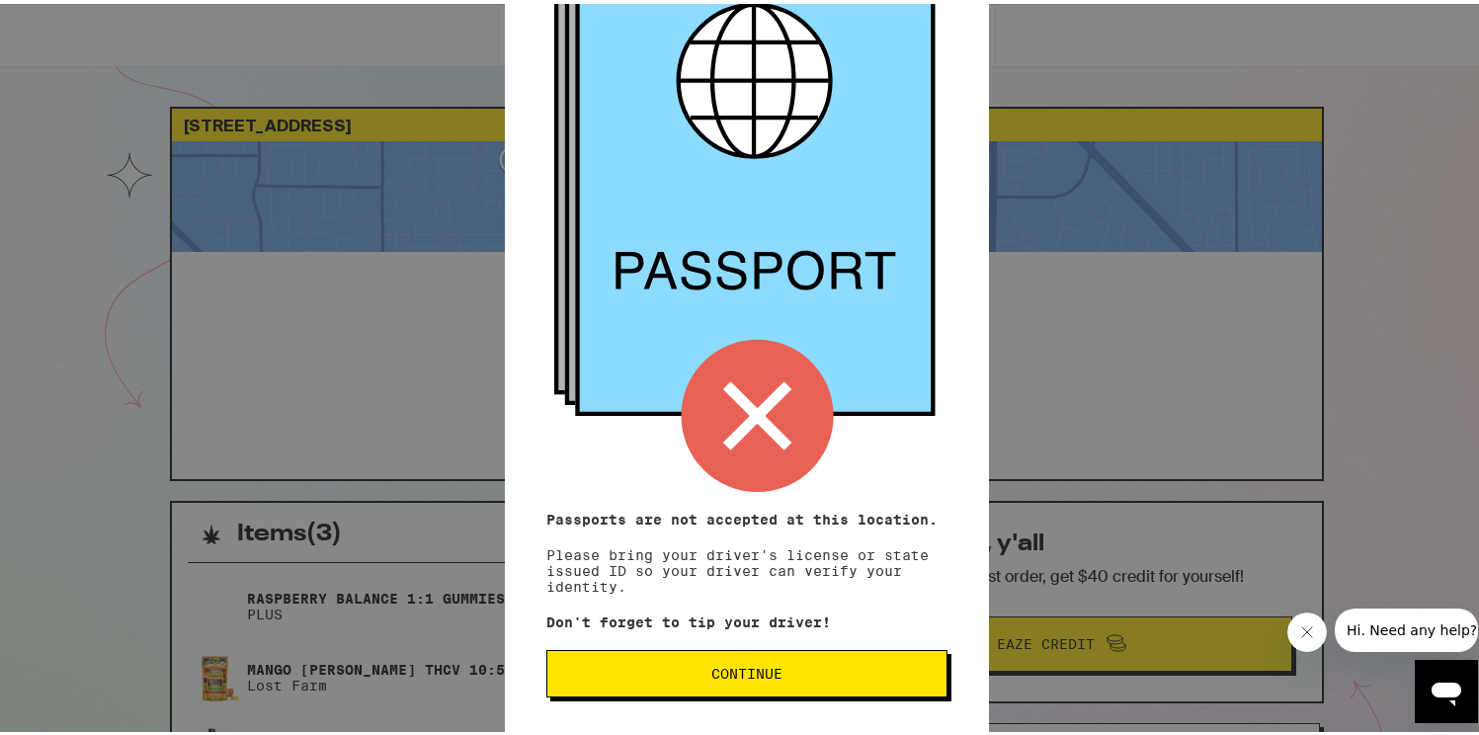
click at [742, 677] on span "Continue" at bounding box center [746, 670] width 71 height 14
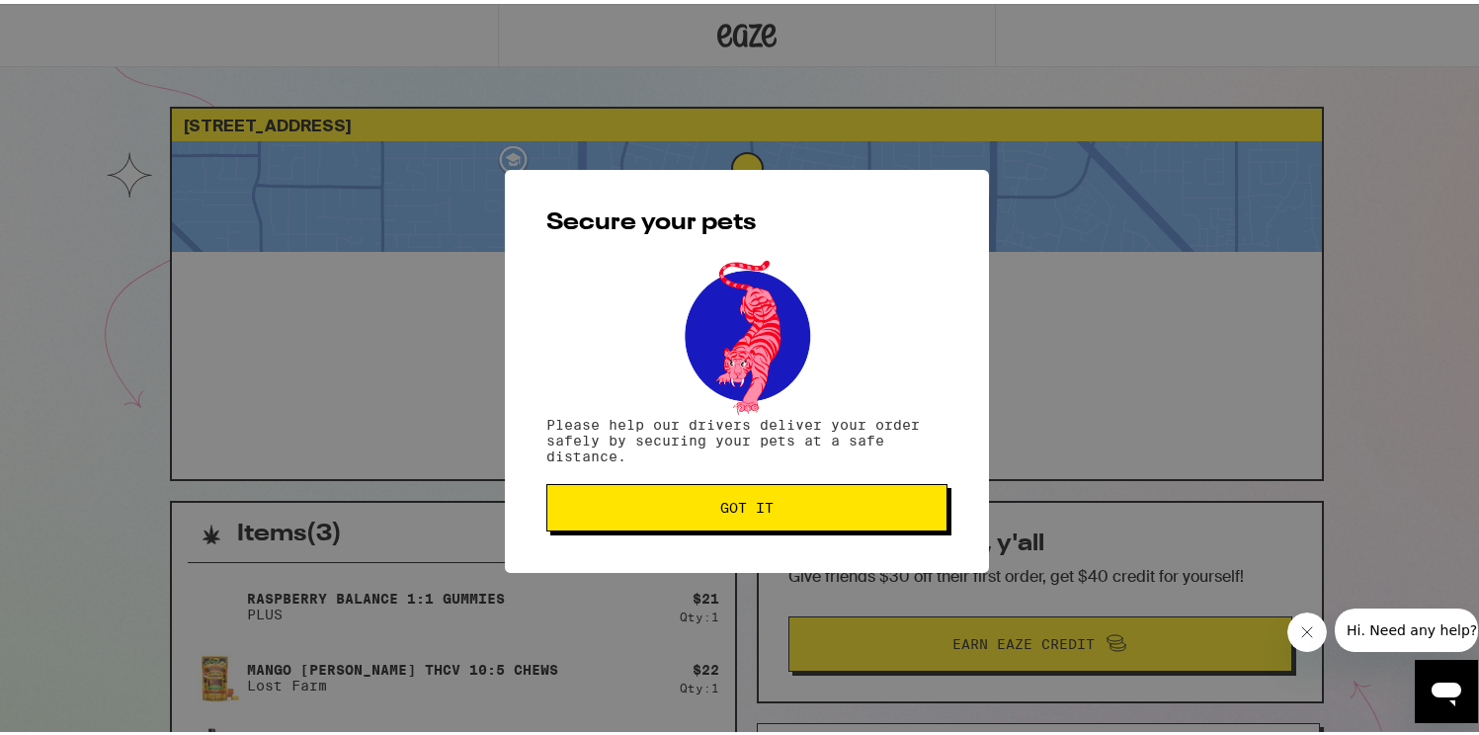
click at [755, 508] on span "Got it" at bounding box center [746, 504] width 53 height 14
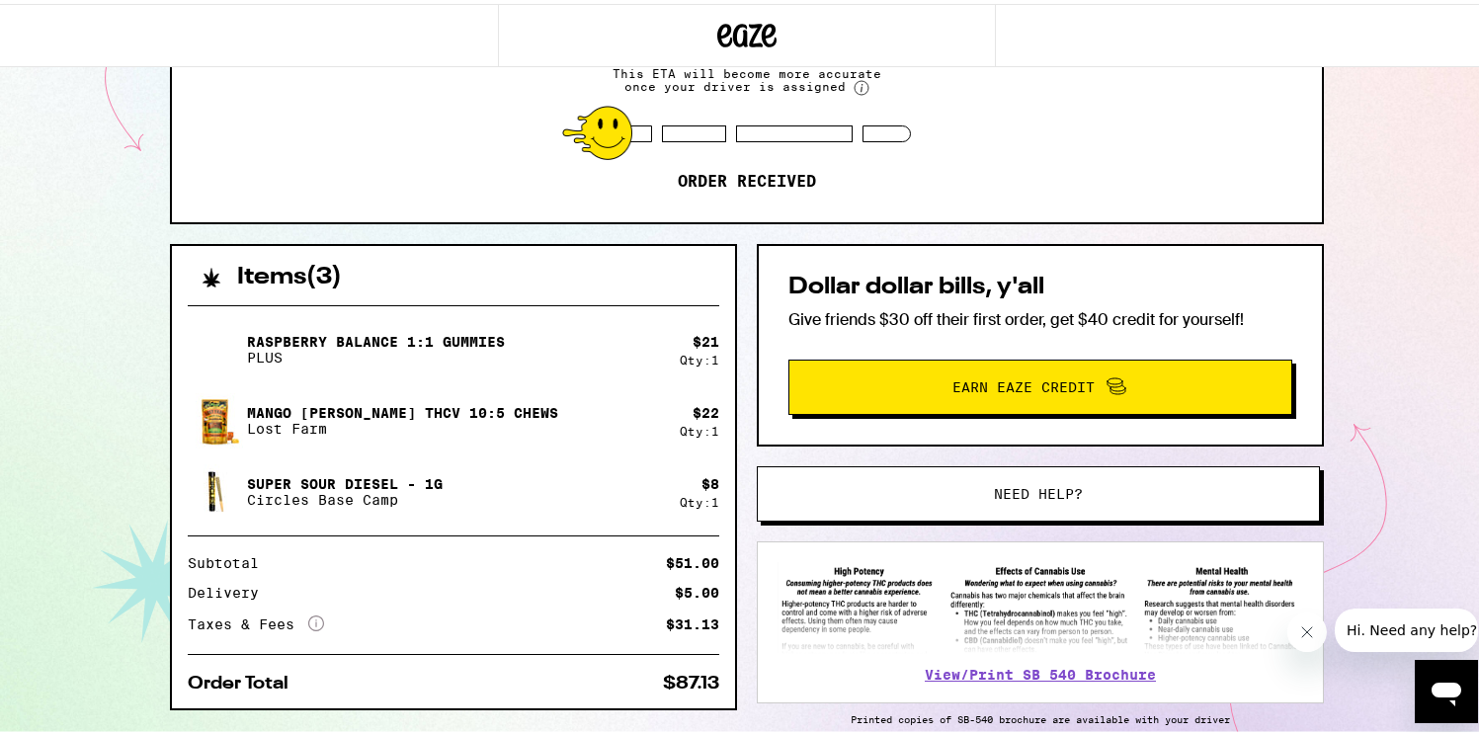
scroll to position [347, 0]
